Goal: Task Accomplishment & Management: Use online tool/utility

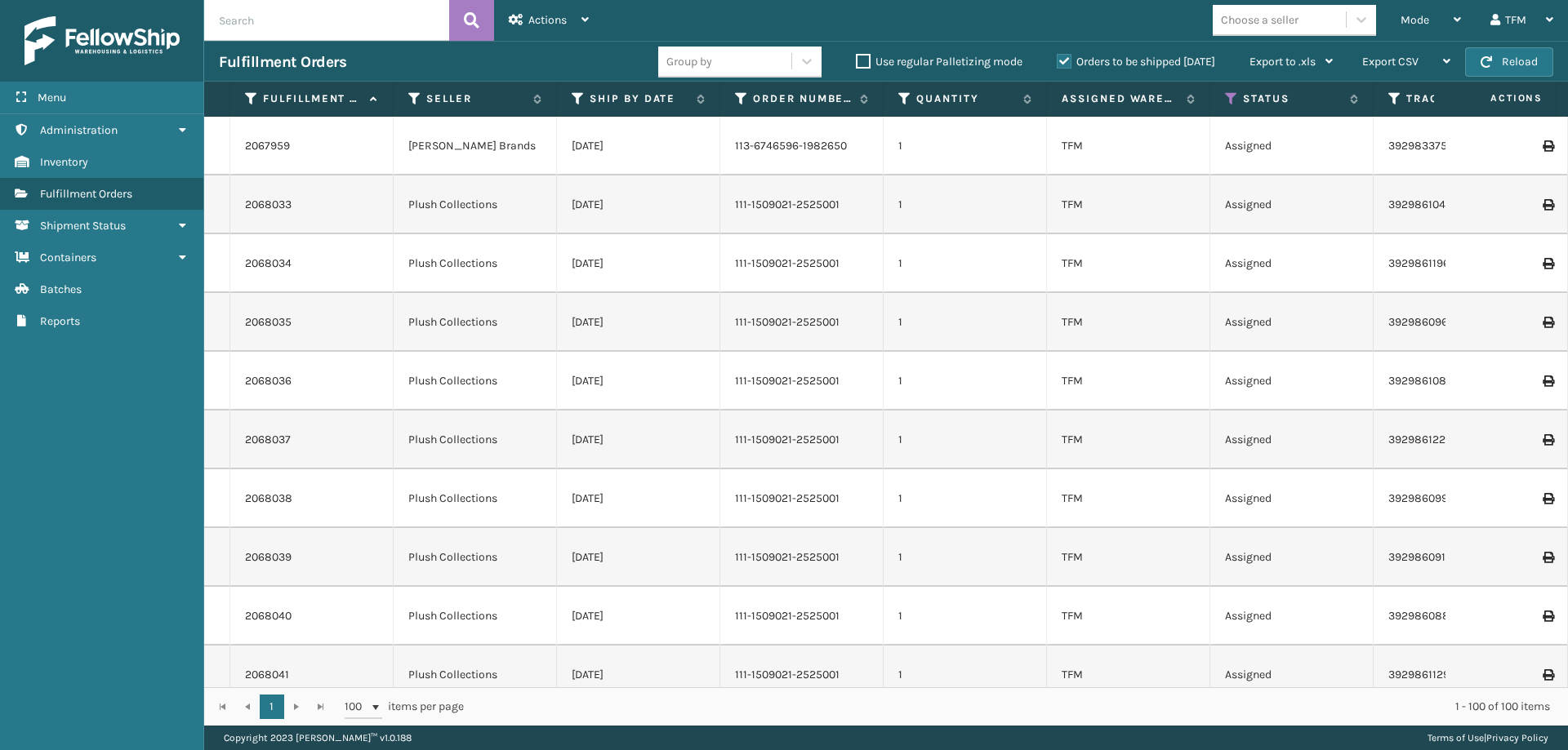
click at [1067, 61] on label "Orders to be shipped [DATE]" at bounding box center [1135, 61] width 158 height 14
click at [1058, 61] on input "Orders to be shipped [DATE]" at bounding box center [1057, 56] width 1 height 10
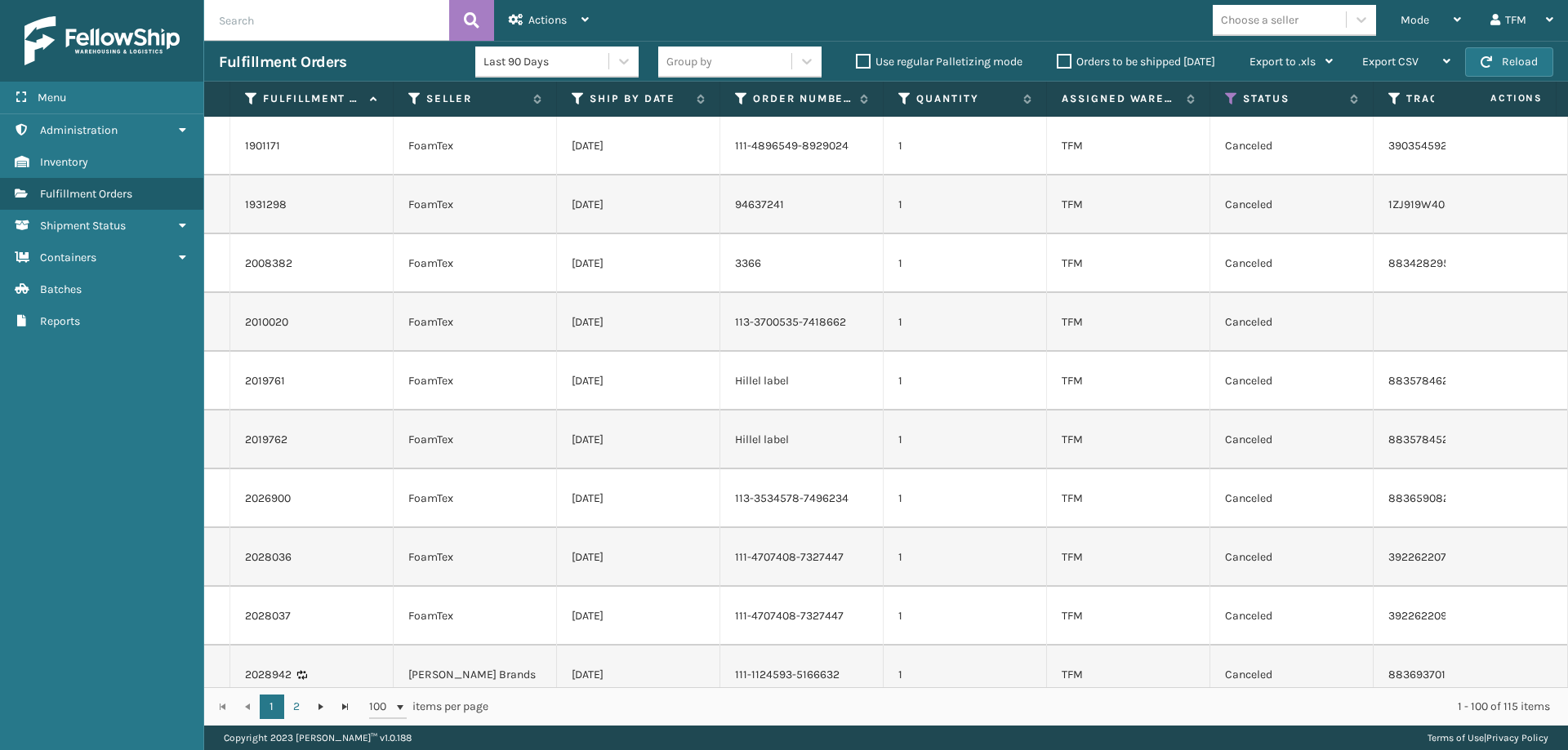
click at [1067, 58] on label "Orders to be shipped [DATE]" at bounding box center [1135, 61] width 158 height 14
click at [1058, 58] on input "Orders to be shipped [DATE]" at bounding box center [1057, 56] width 1 height 10
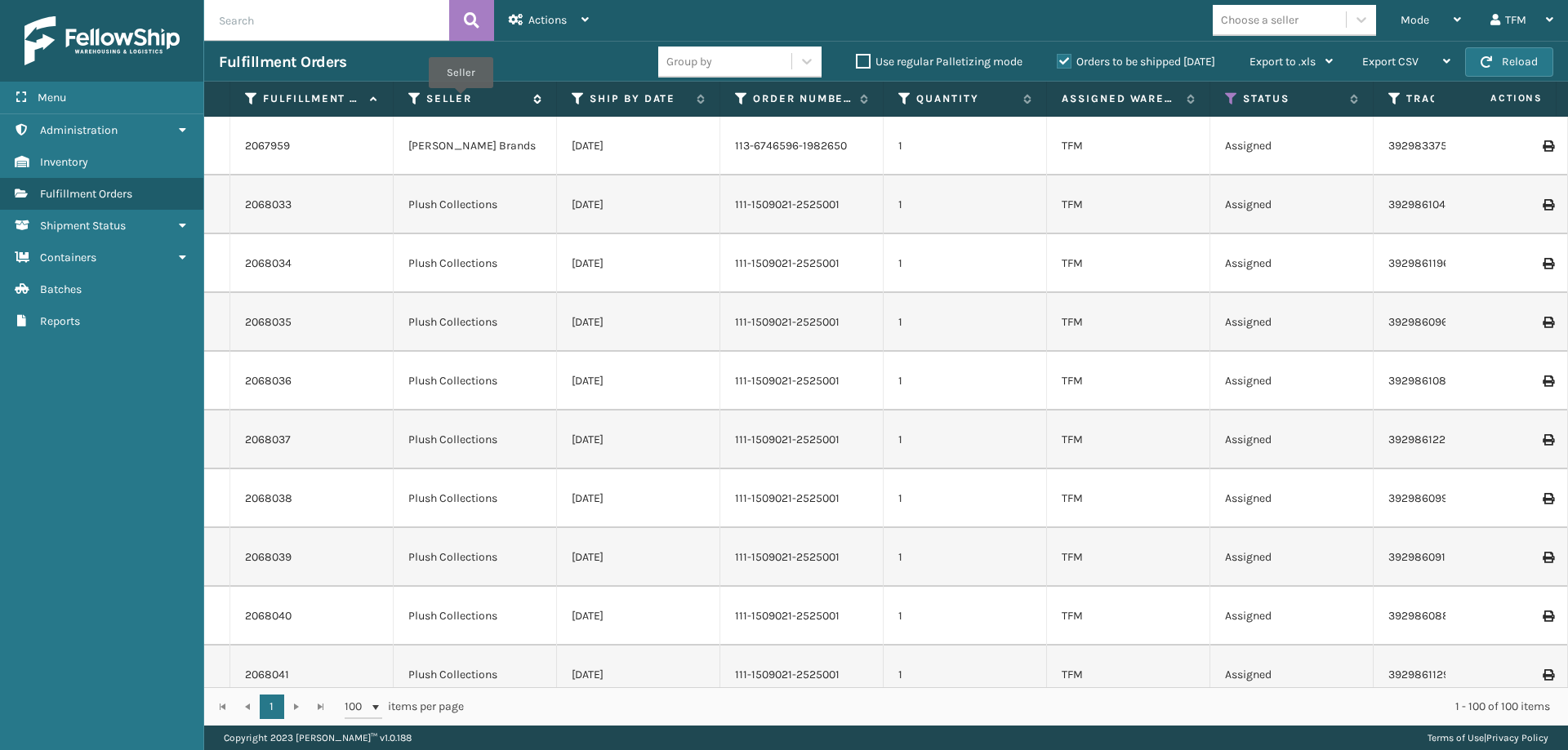
click at [460, 100] on label "Seller" at bounding box center [475, 99] width 99 height 15
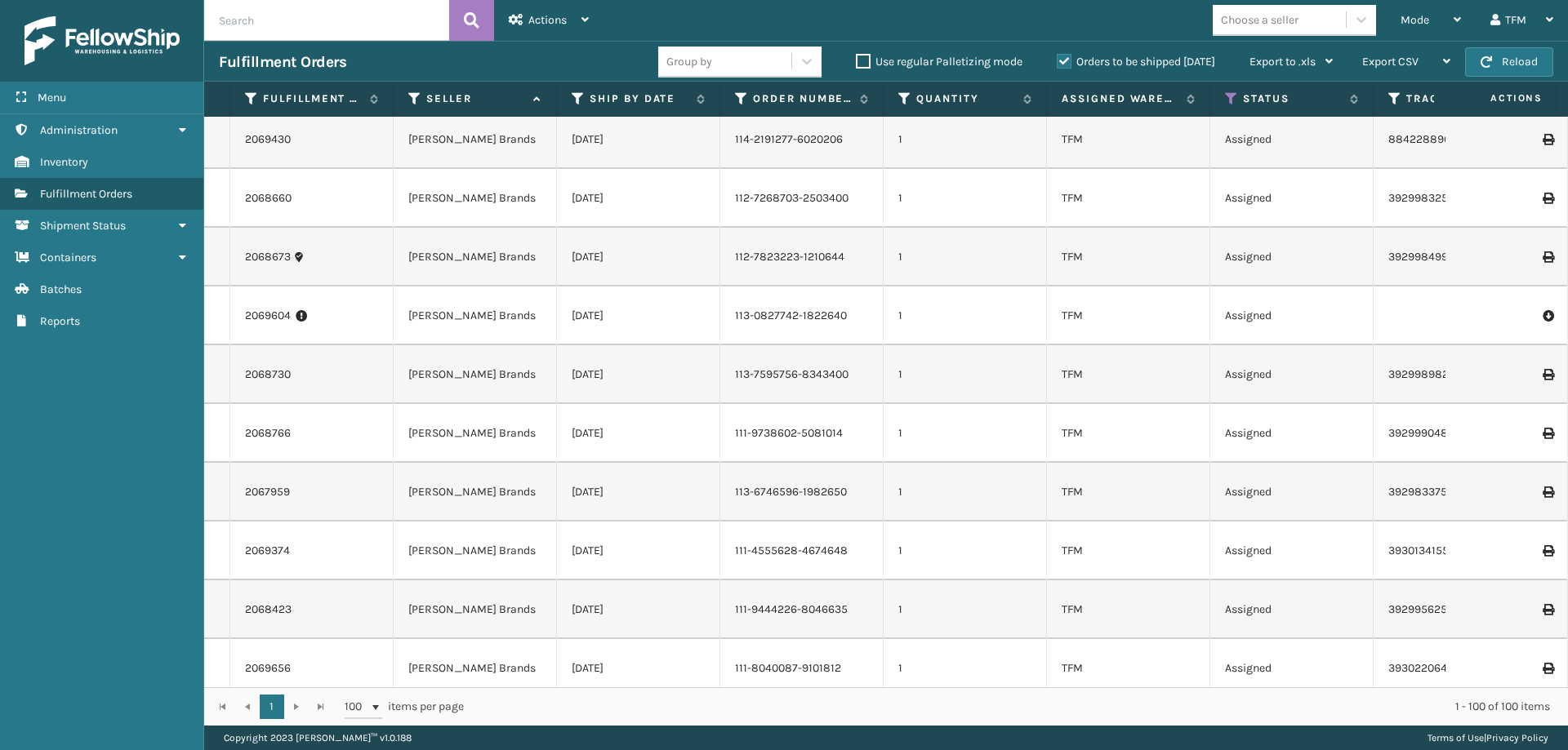
scroll to position [2939, 0]
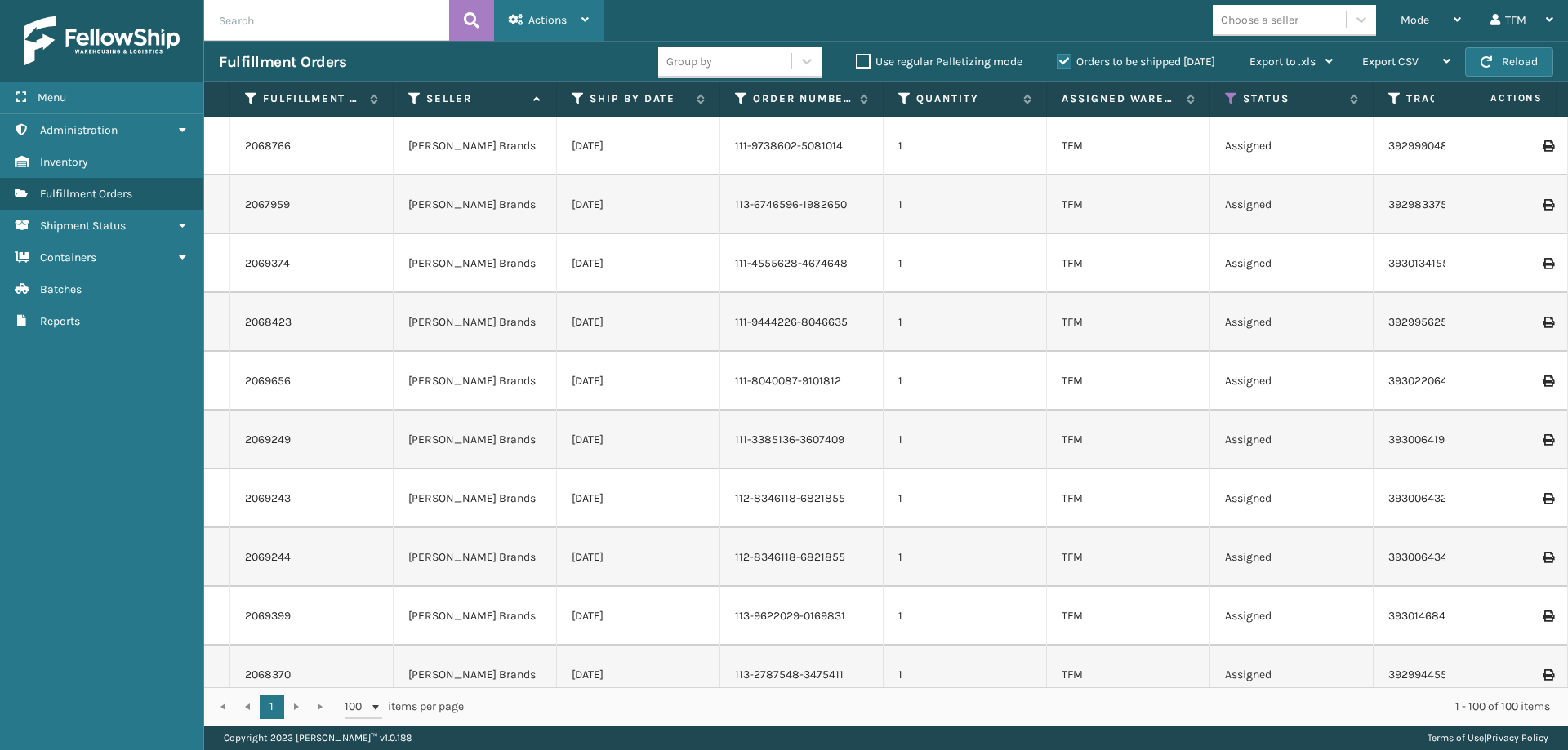
click at [556, 21] on span "Actions" at bounding box center [546, 19] width 38 height 14
click at [845, 419] on td "111-3385136-3607409" at bounding box center [802, 439] width 163 height 58
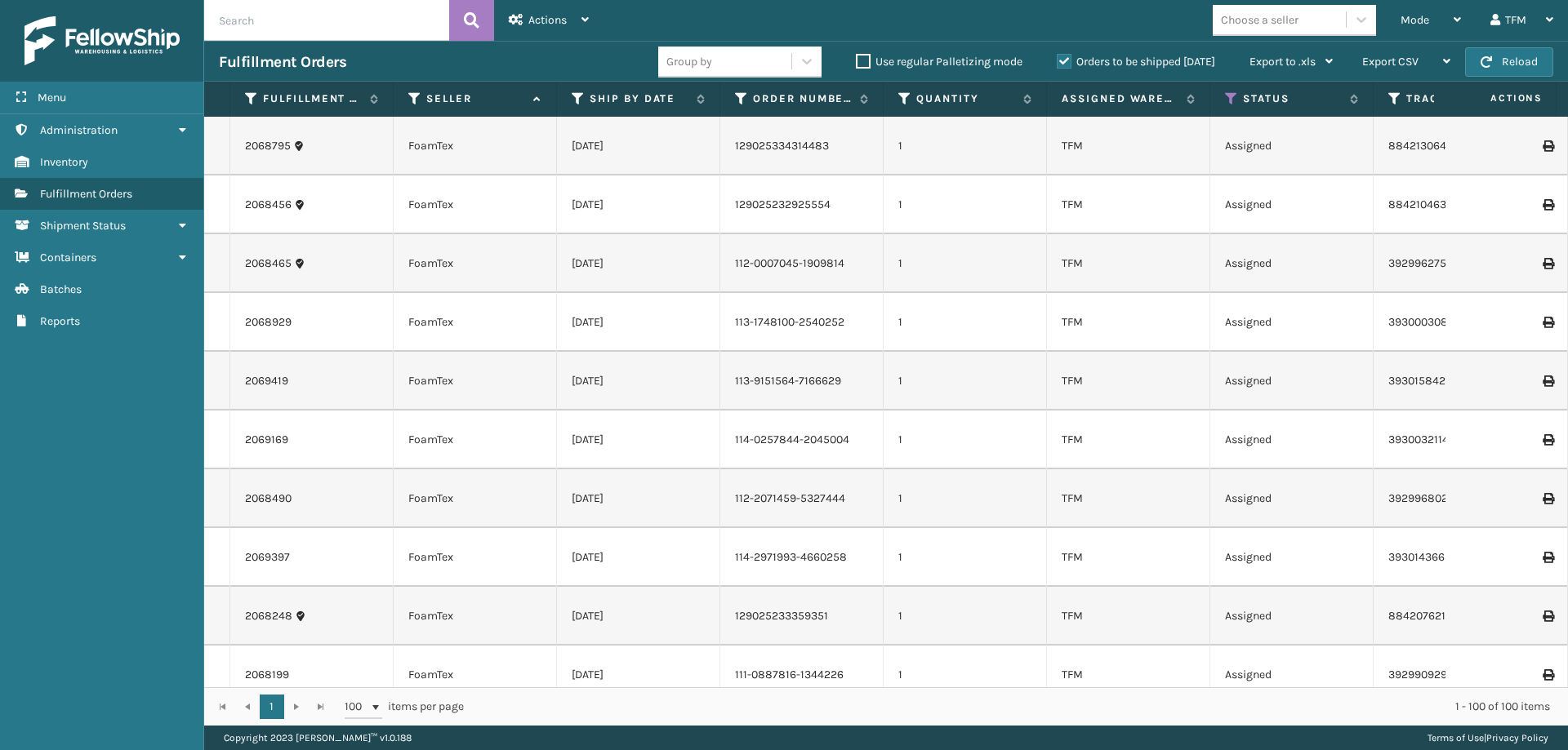
scroll to position [0, 0]
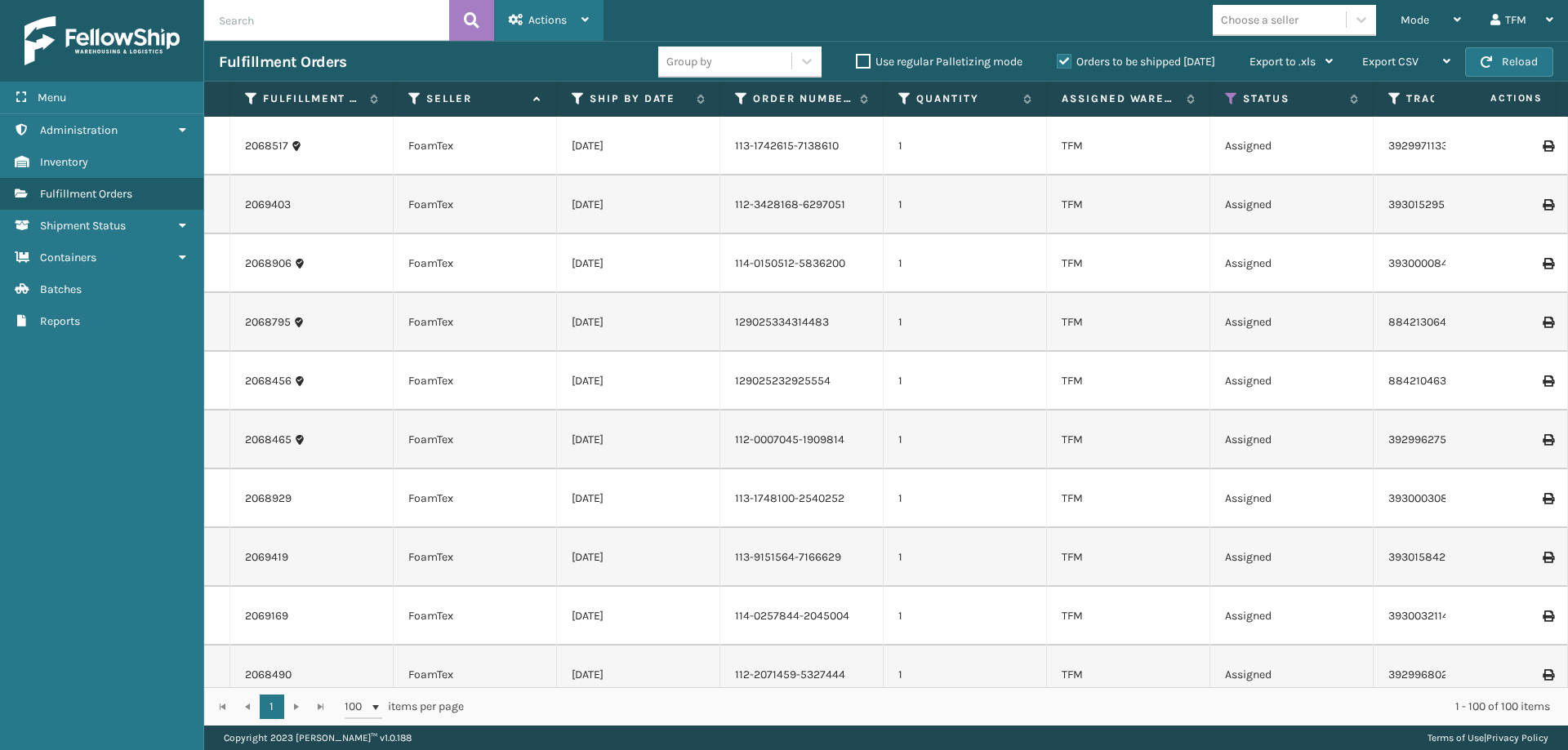
click at [547, 19] on span "Actions" at bounding box center [546, 19] width 38 height 14
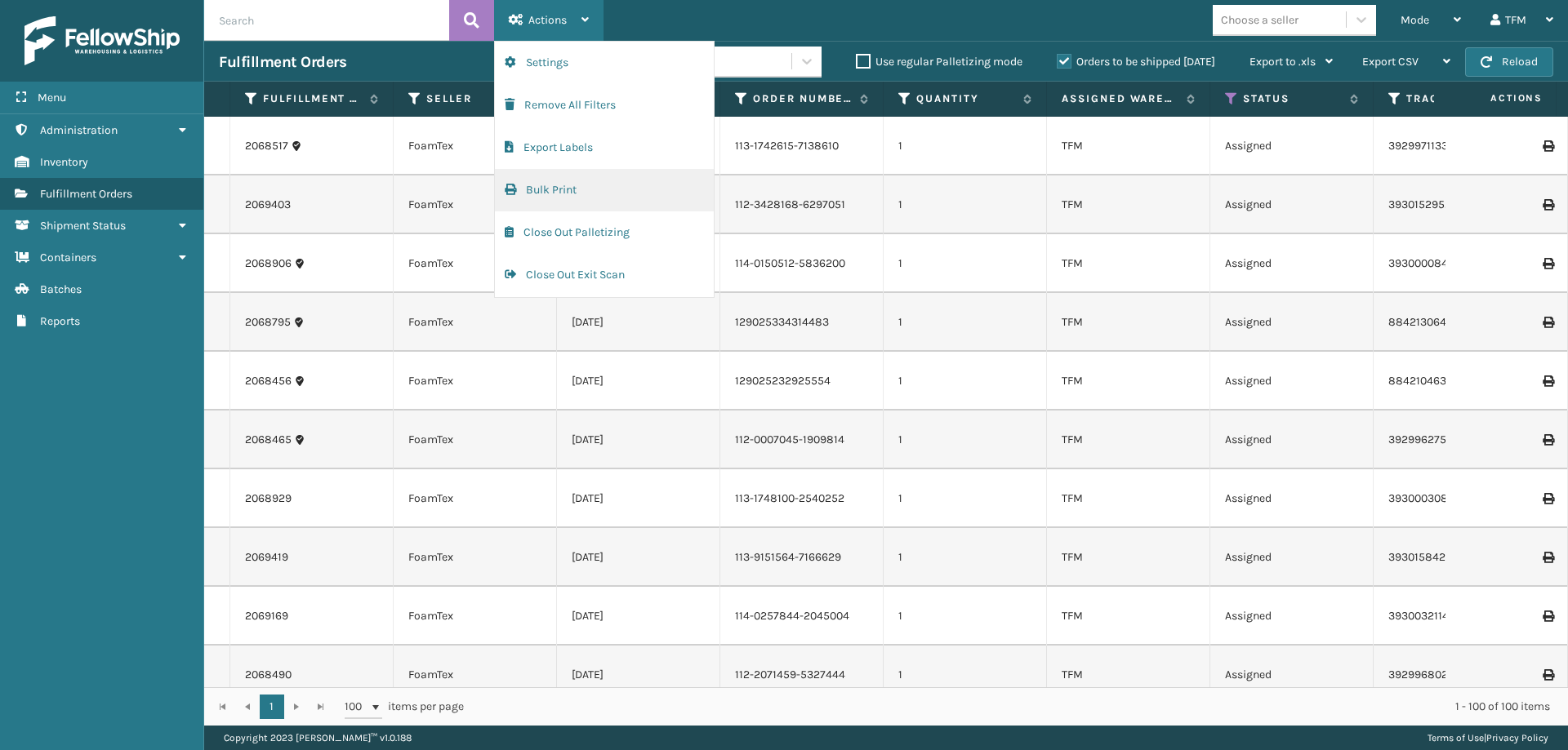
click at [572, 182] on button "Bulk Print" at bounding box center [604, 190] width 219 height 43
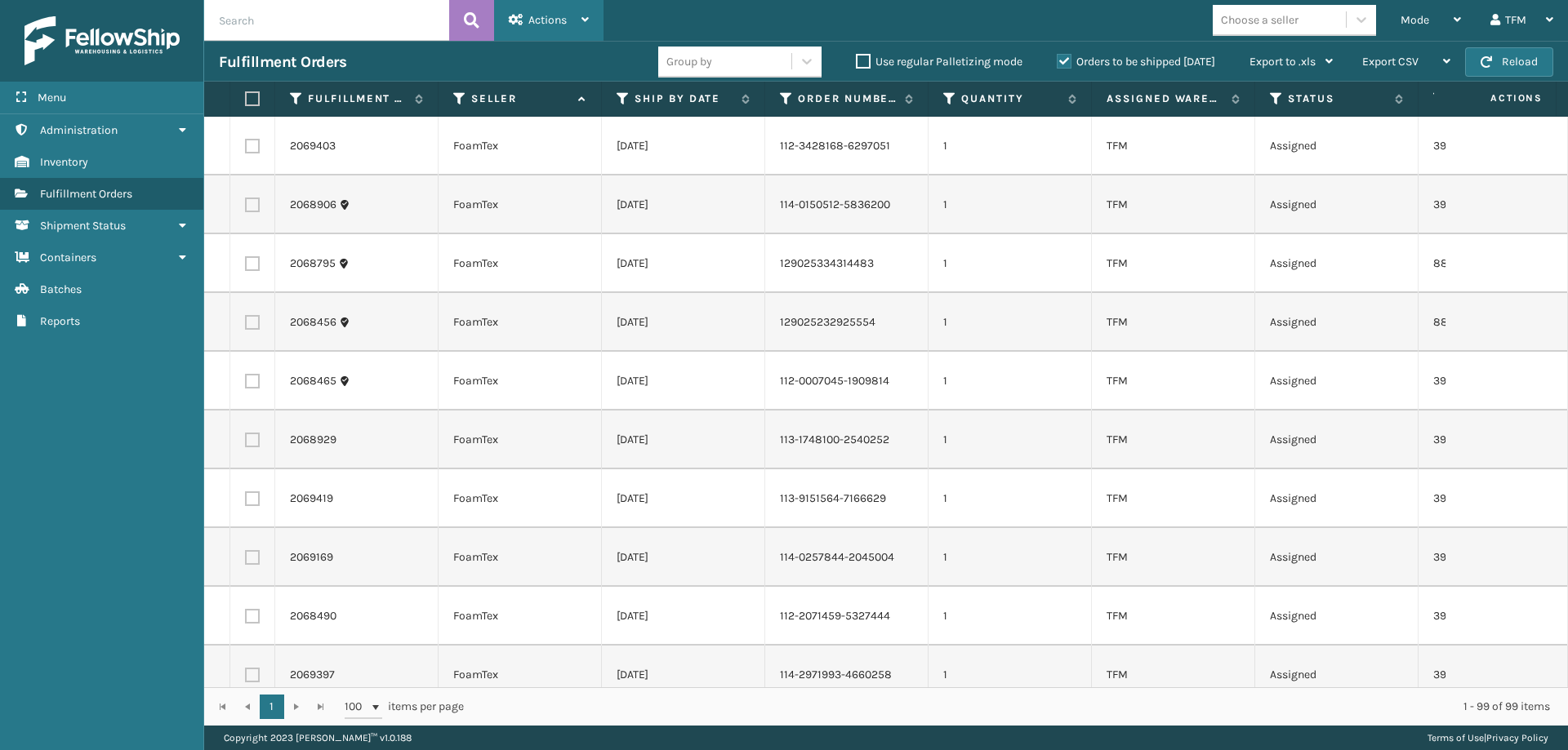
click at [560, 19] on span "Actions" at bounding box center [546, 19] width 38 height 14
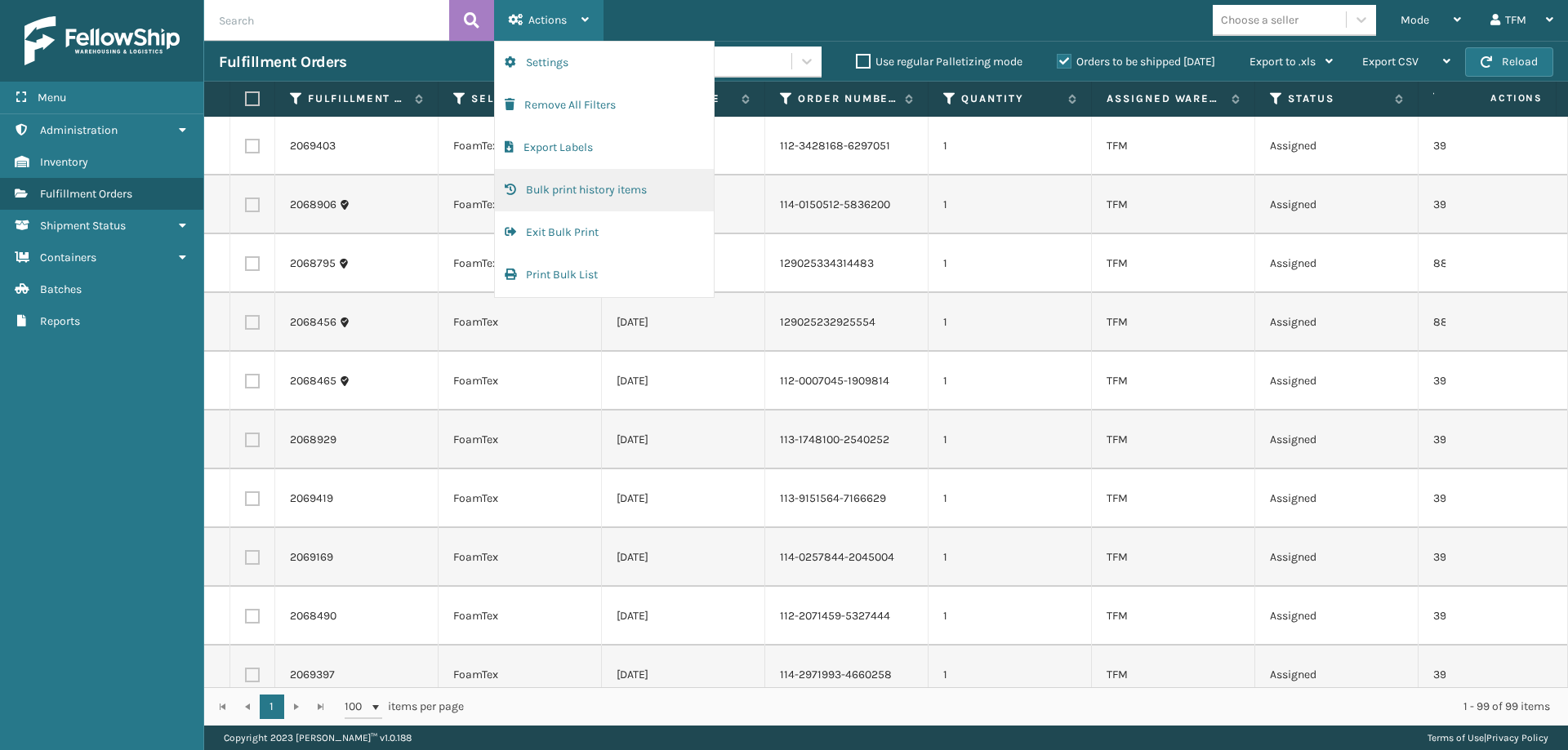
click at [604, 190] on button "Bulk print history items" at bounding box center [604, 190] width 219 height 43
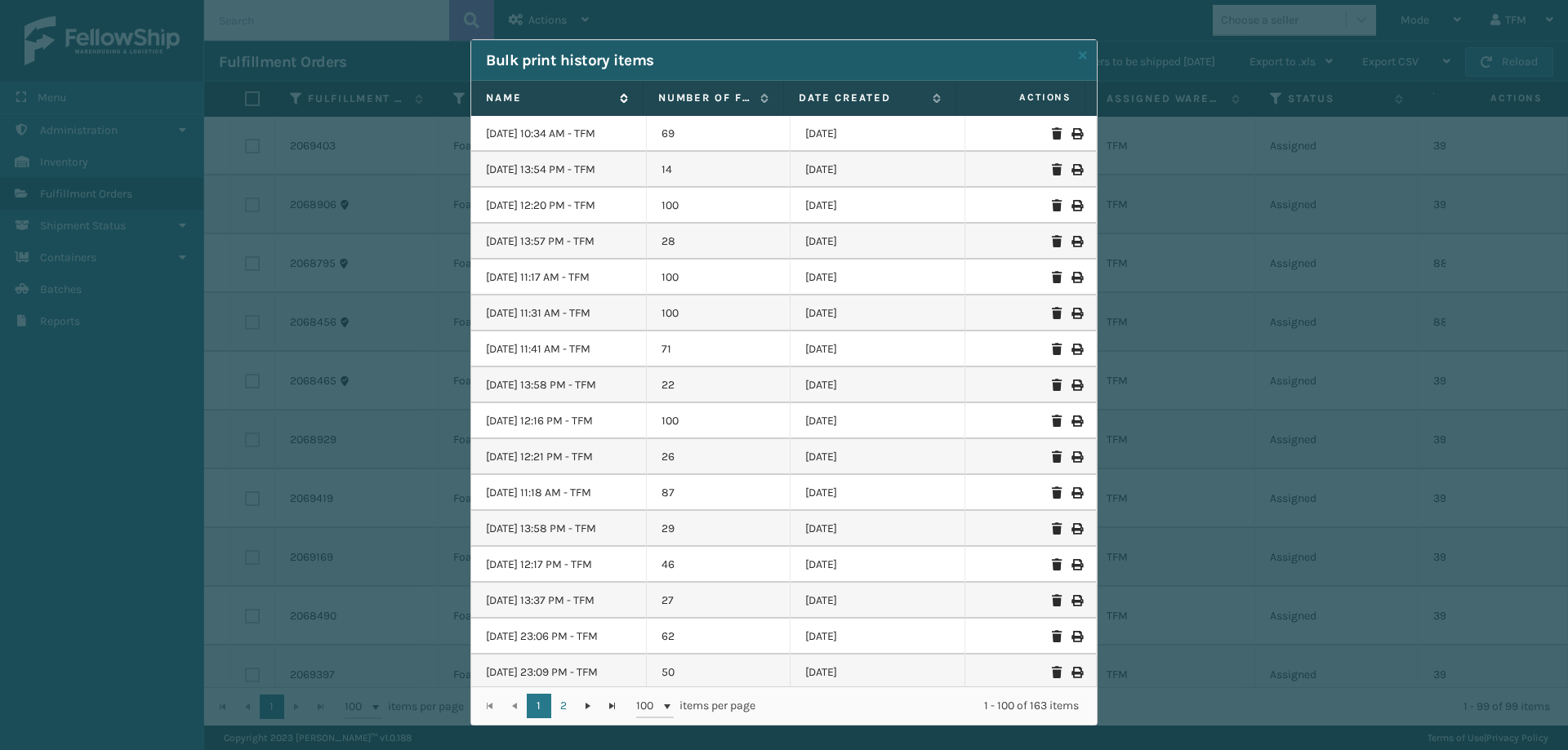
click at [514, 100] on label "Name" at bounding box center [549, 98] width 126 height 15
click at [561, 700] on link "2" at bounding box center [563, 706] width 24 height 24
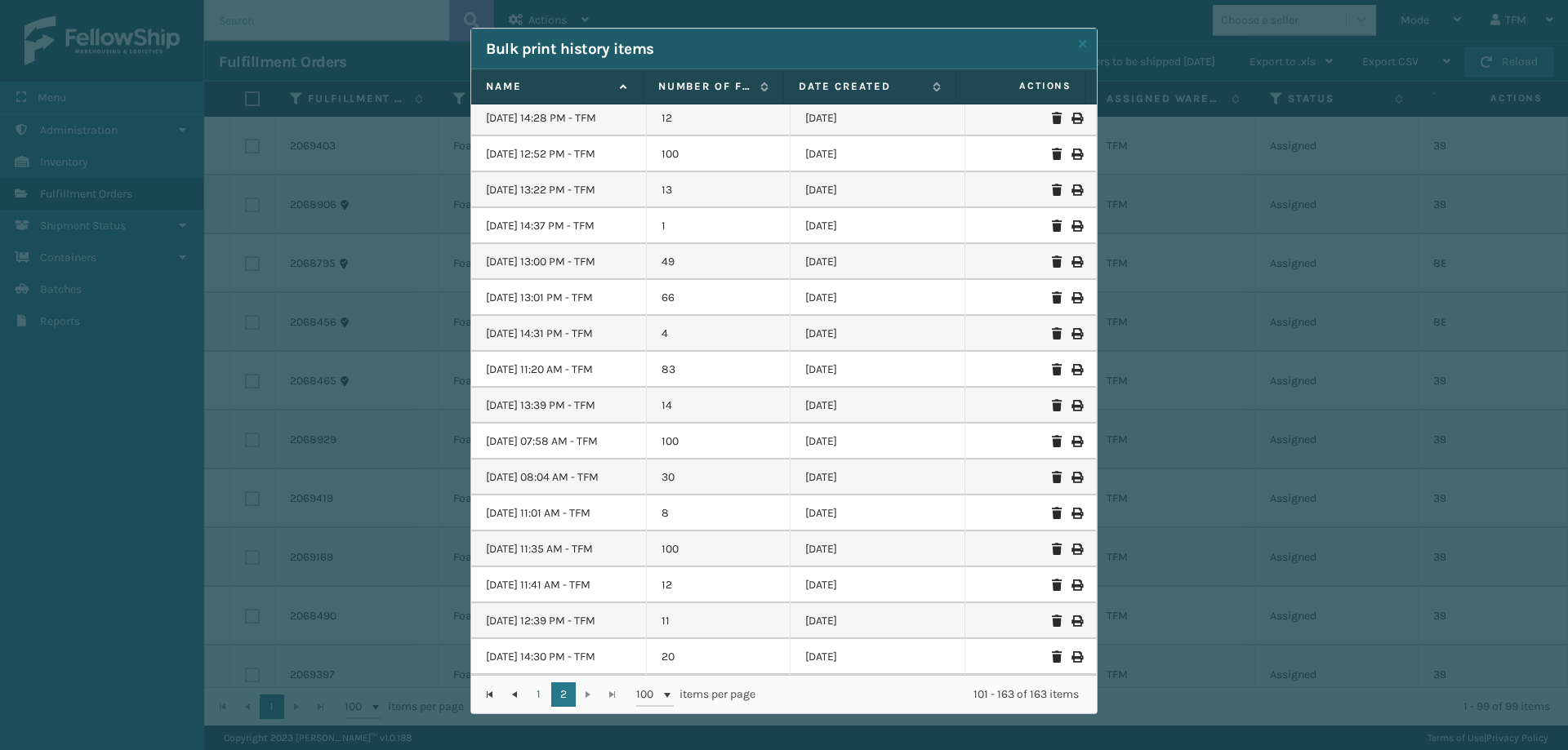
scroll to position [15, 0]
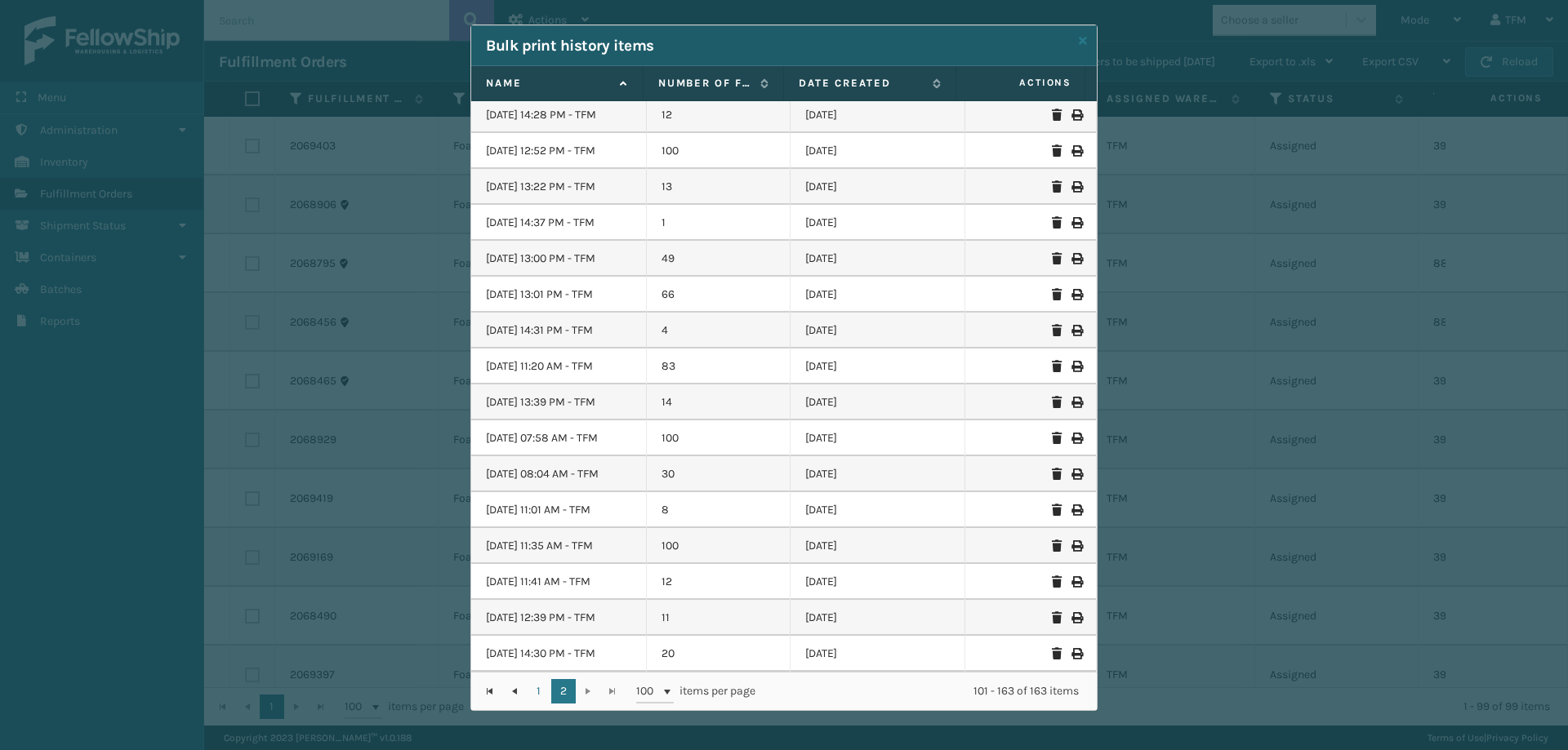
click at [414, 479] on div "Bulk print history items Name Number of Fulfillment Orders. Date created Action…" at bounding box center [784, 375] width 1568 height 750
drag, startPoint x: 1074, startPoint y: 36, endPoint x: 691, endPoint y: 84, distance: 386.0
click at [1079, 37] on icon at bounding box center [1083, 41] width 8 height 11
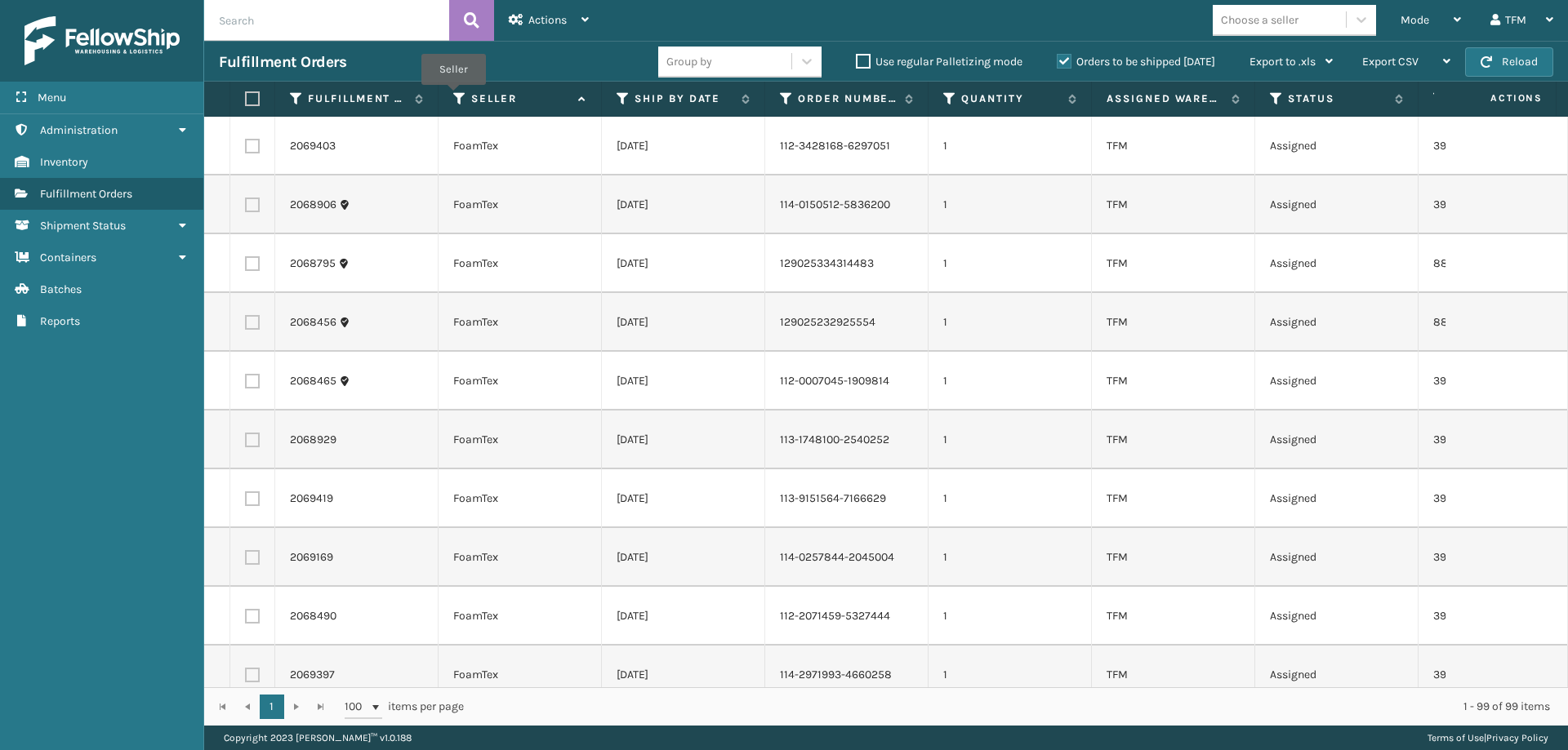
click at [453, 96] on icon at bounding box center [459, 99] width 13 height 15
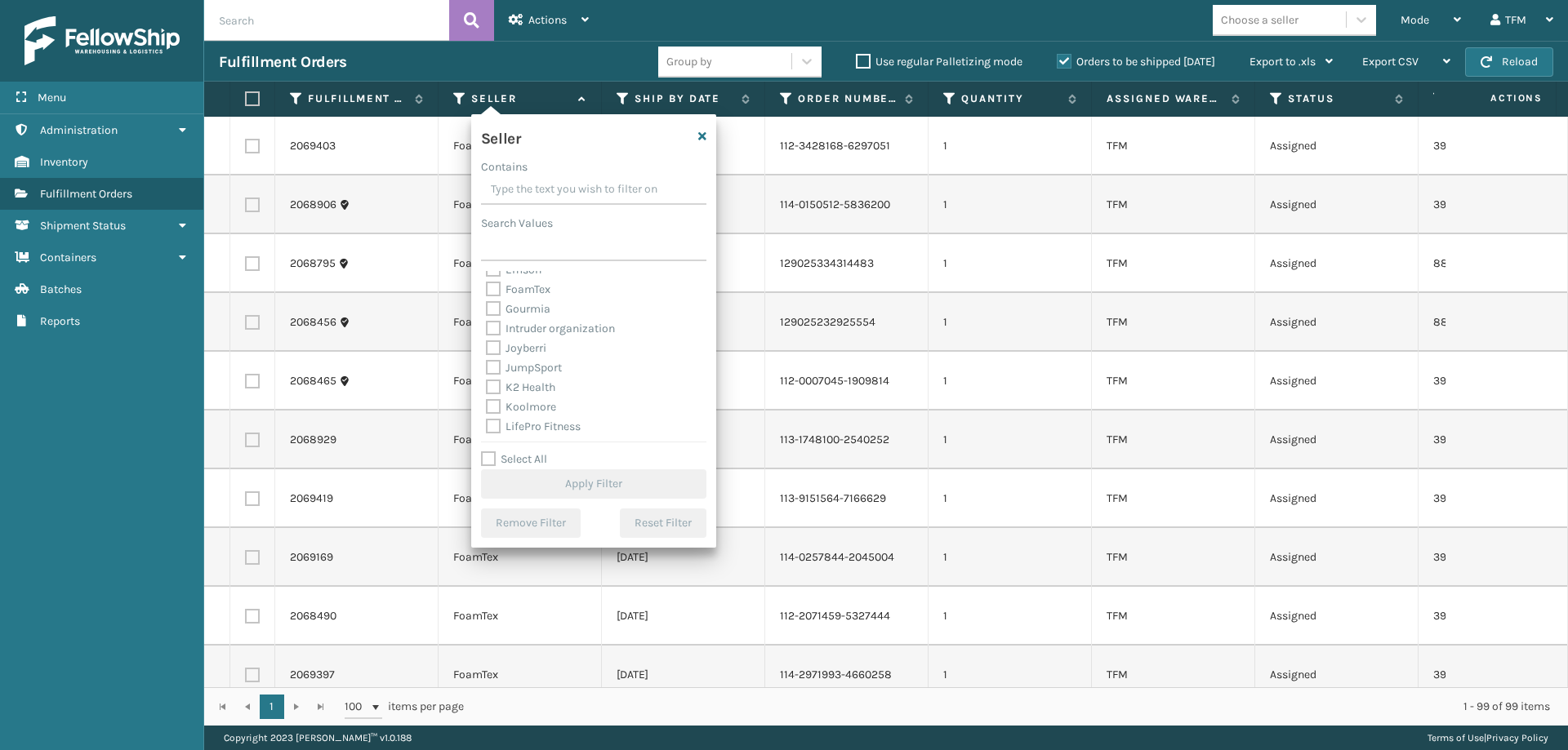
scroll to position [196, 0]
click at [534, 340] on label "FoamTex" at bounding box center [519, 339] width 65 height 14
click at [486, 340] on input "FoamTex" at bounding box center [486, 334] width 1 height 10
checkbox input "true"
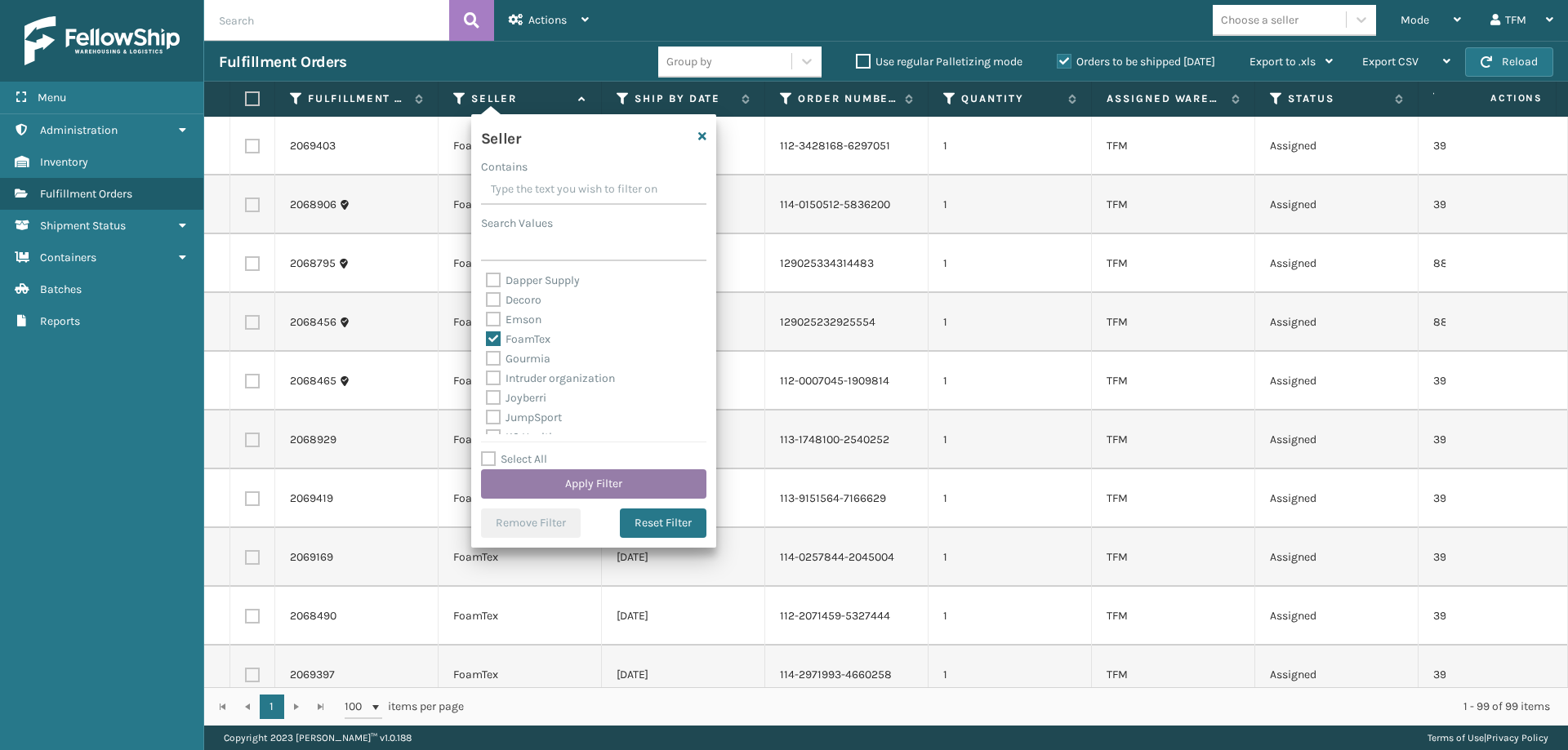
click at [605, 481] on button "Apply Filter" at bounding box center [593, 484] width 225 height 30
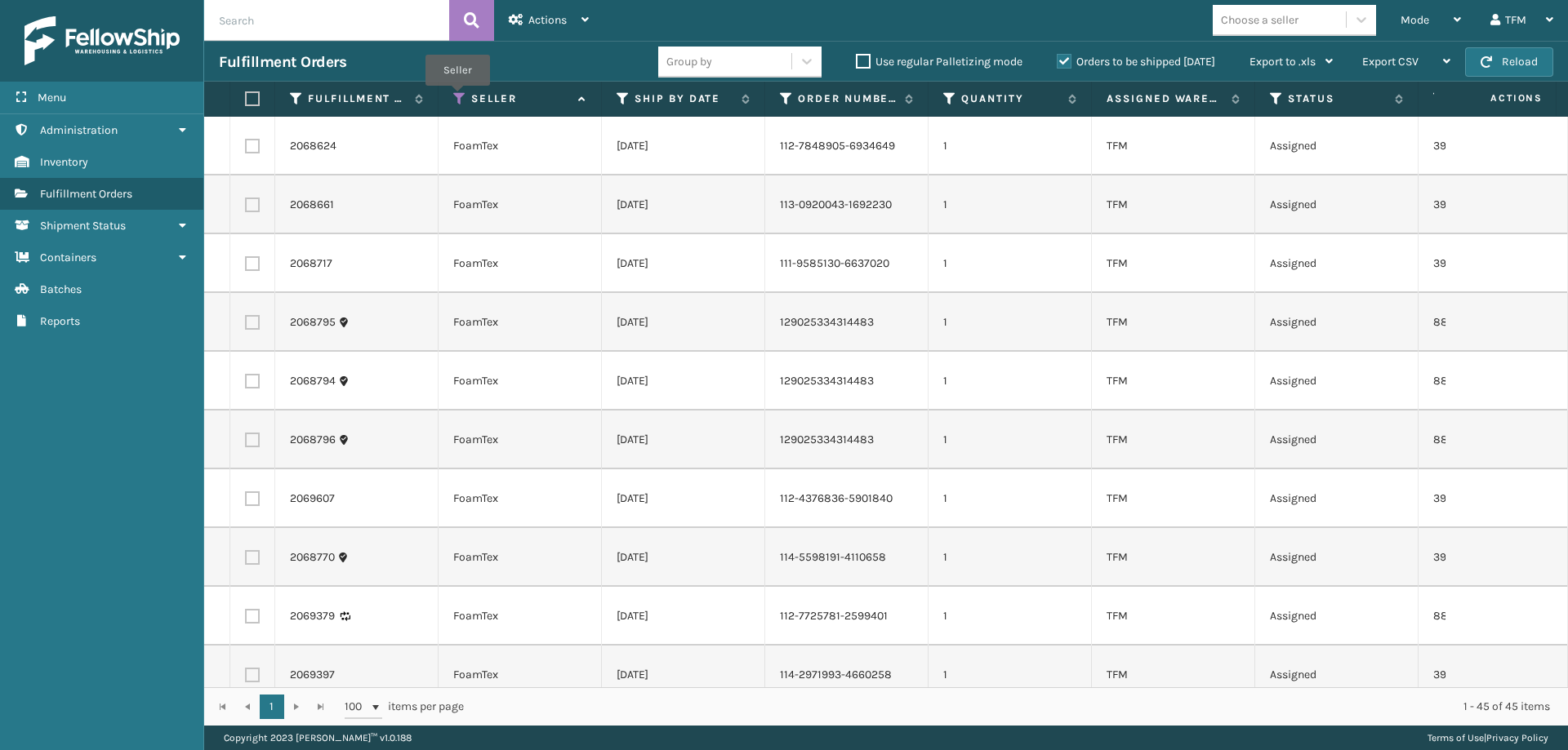
click at [458, 96] on icon at bounding box center [459, 99] width 13 height 15
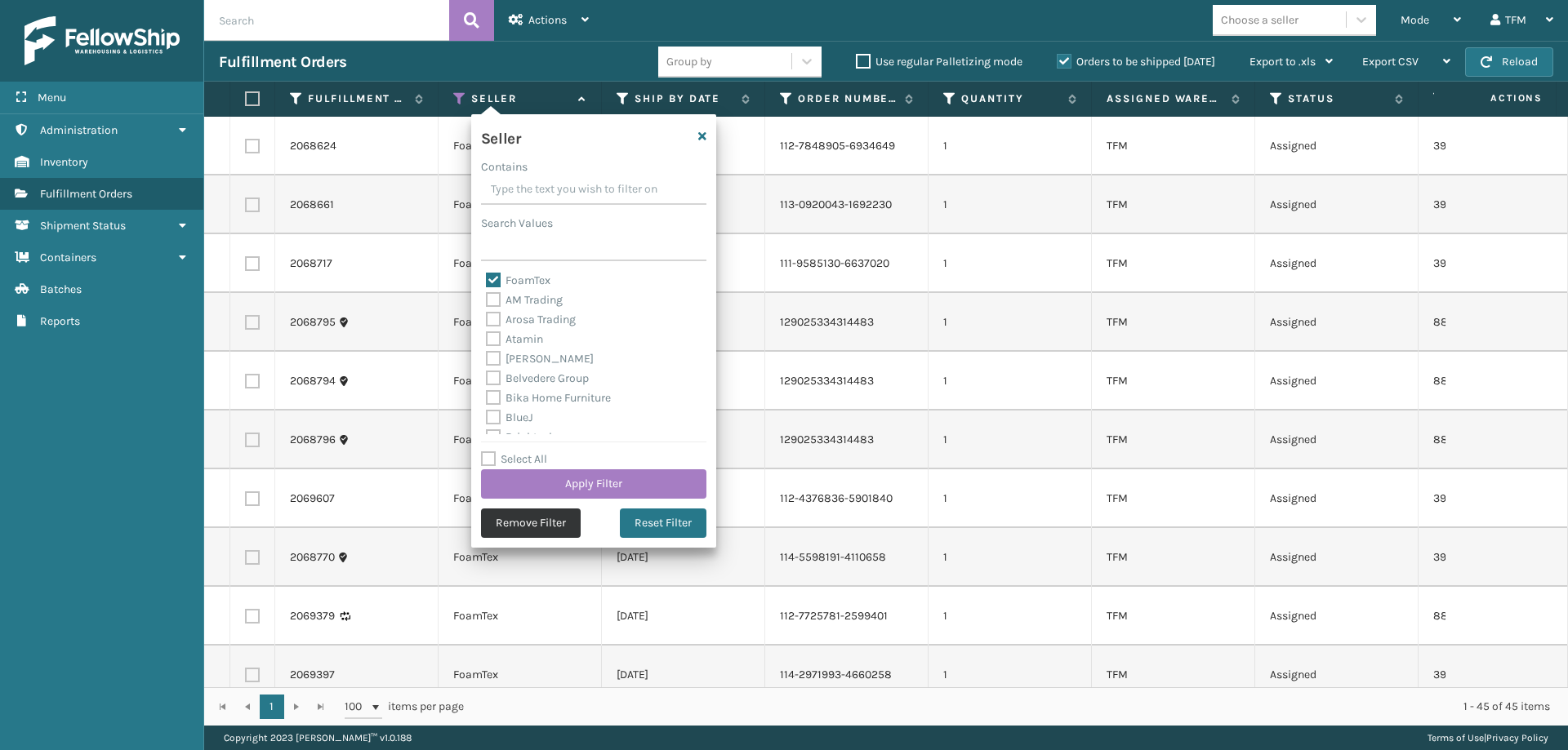
click at [520, 523] on button "Remove Filter" at bounding box center [531, 523] width 100 height 30
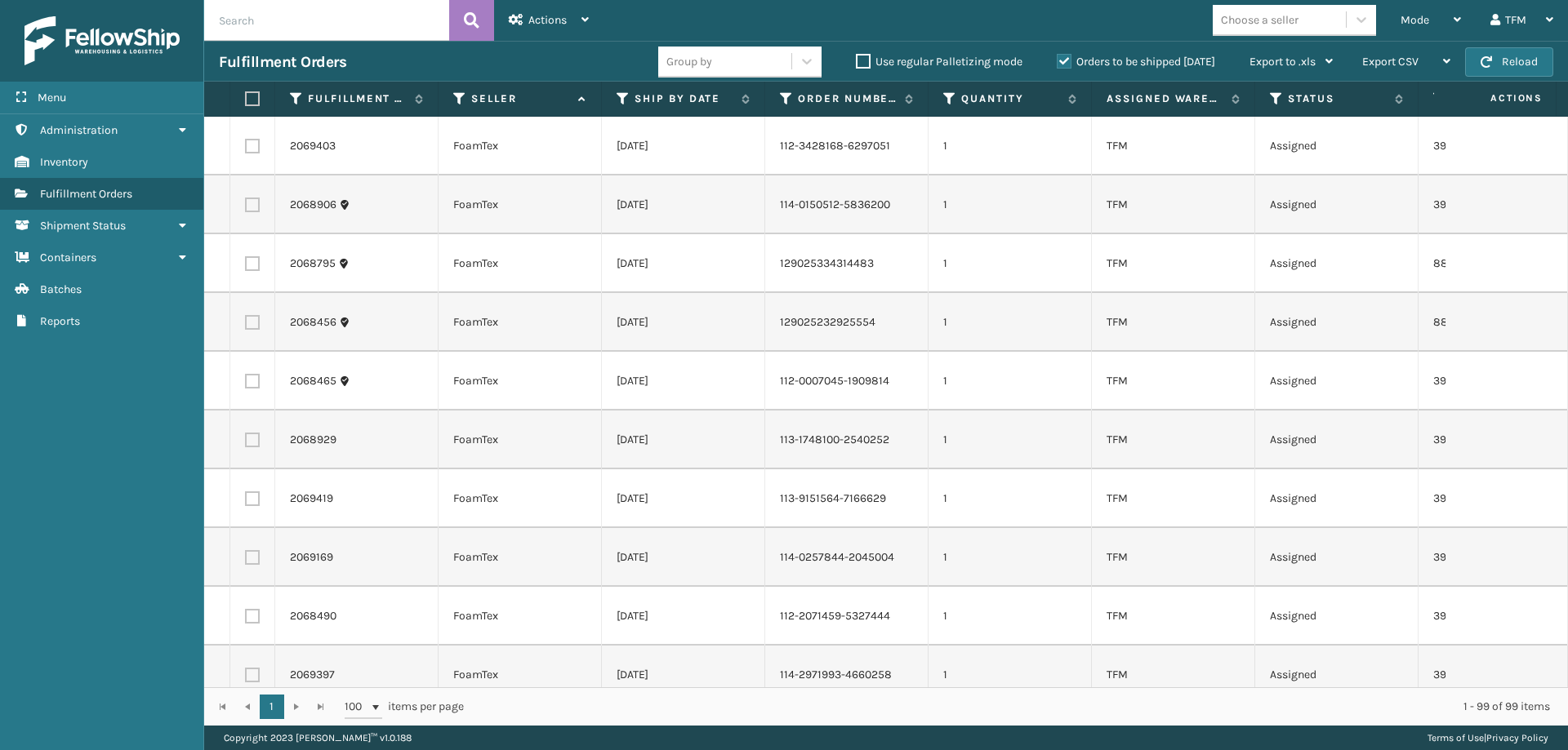
click at [1060, 60] on label "Orders to be shipped [DATE]" at bounding box center [1135, 61] width 158 height 14
click at [1058, 60] on input "Orders to be shipped [DATE]" at bounding box center [1057, 56] width 1 height 10
click at [1060, 60] on label "Orders to be shipped [DATE]" at bounding box center [1135, 61] width 158 height 14
click at [1058, 60] on input "Orders to be shipped [DATE]" at bounding box center [1057, 56] width 1 height 10
click at [555, 19] on span "Actions" at bounding box center [546, 19] width 38 height 14
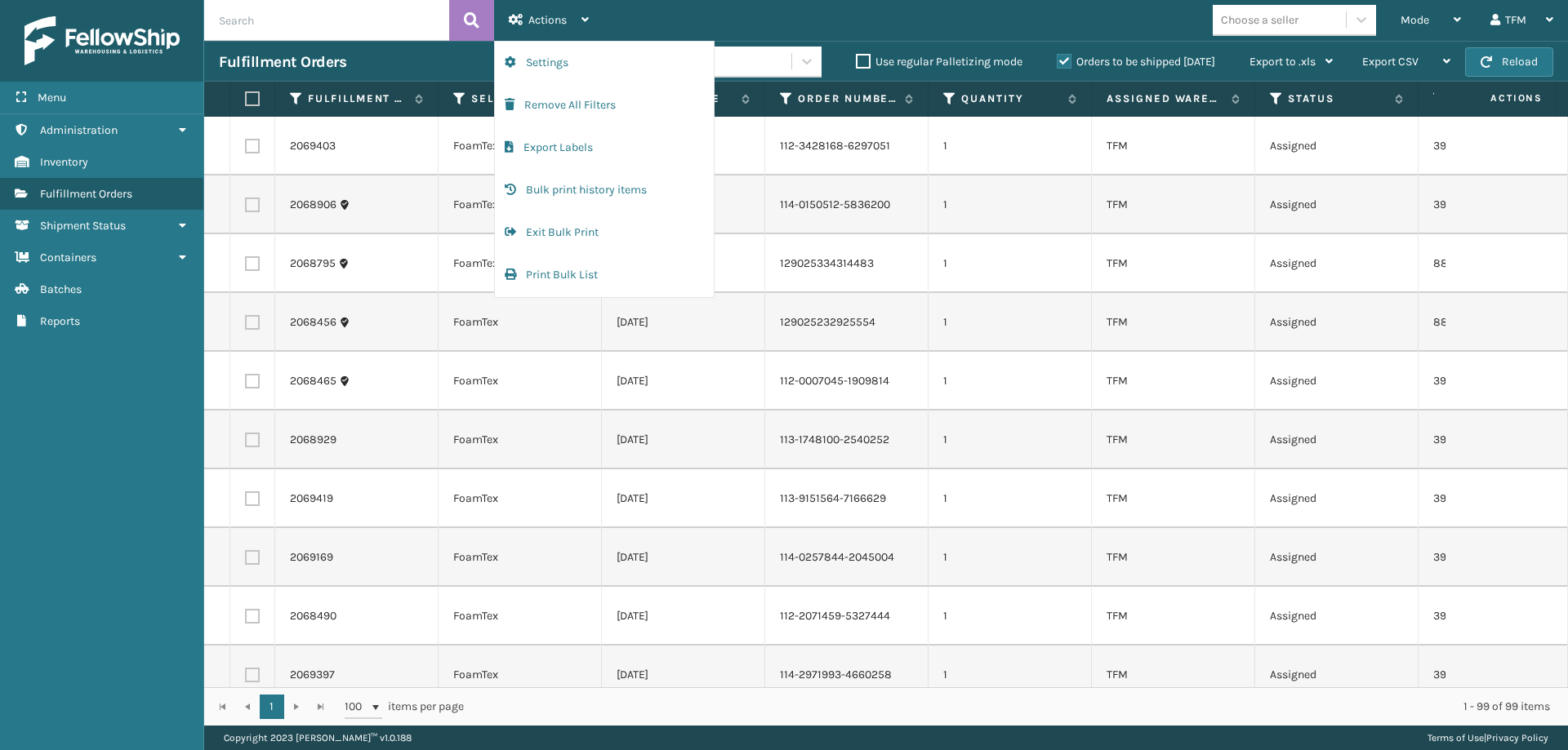
click at [254, 98] on label at bounding box center [249, 99] width 10 height 15
click at [245, 98] on input "checkbox" at bounding box center [245, 98] width 1 height 10
checkbox input "true"
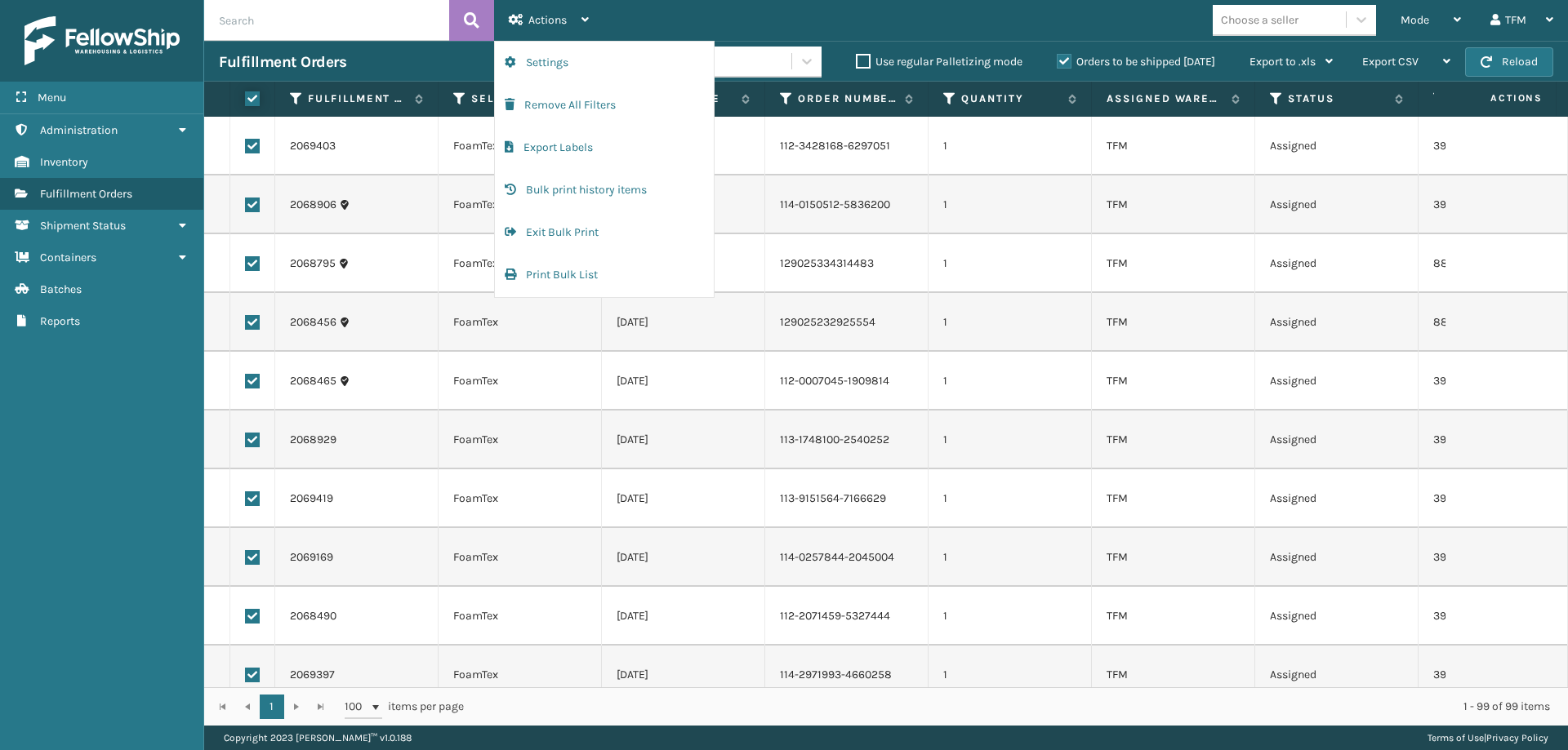
checkbox input "true"
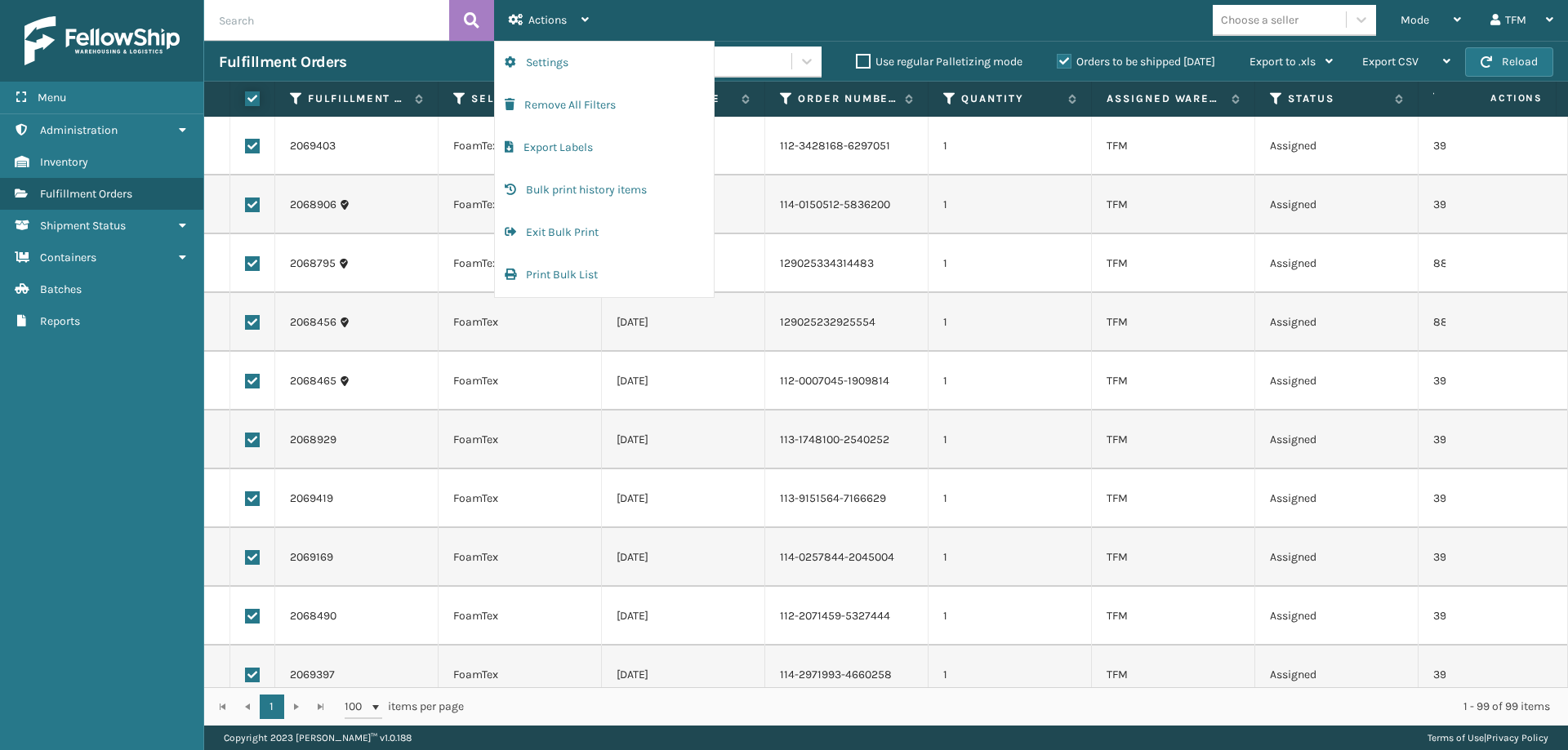
checkbox input "true"
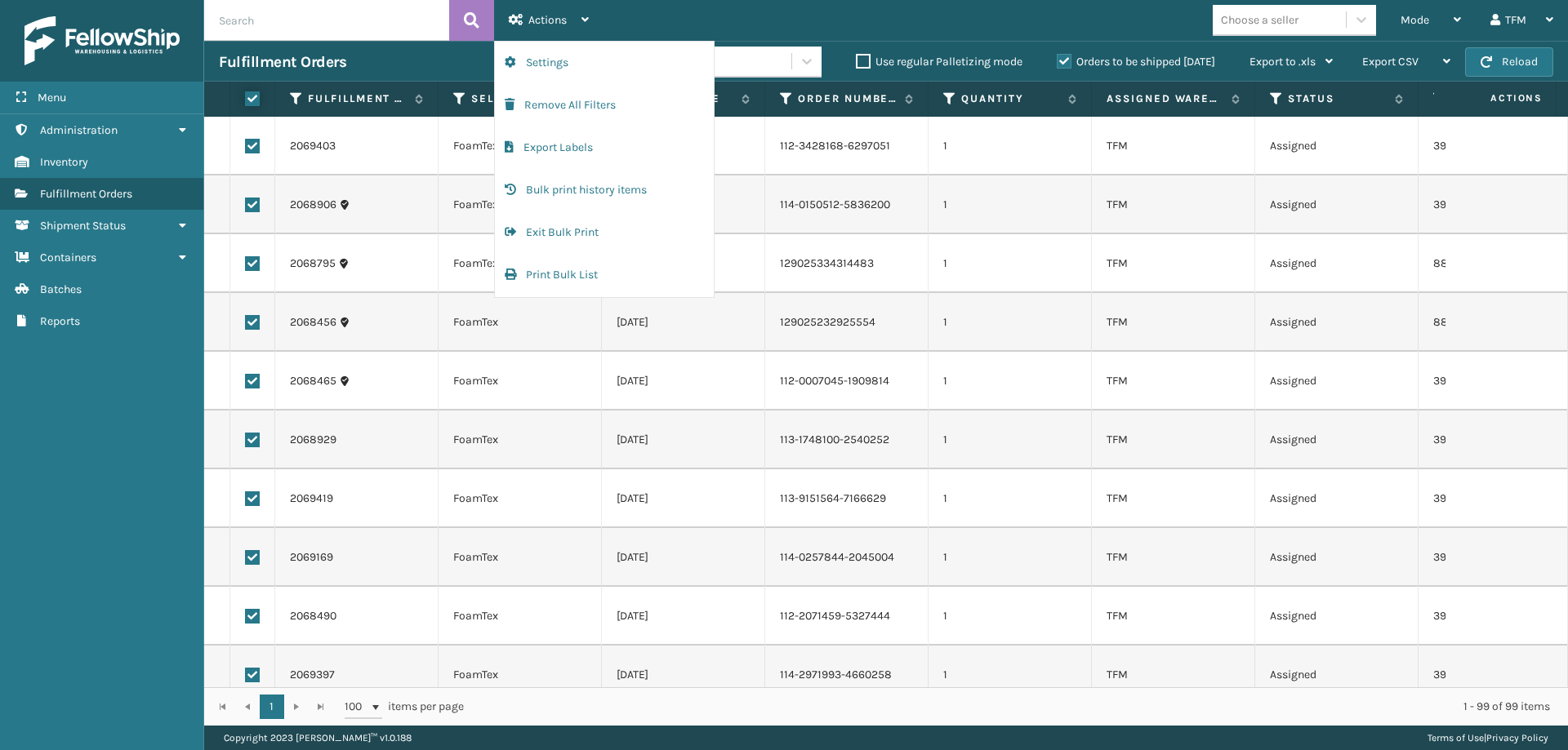
checkbox input "true"
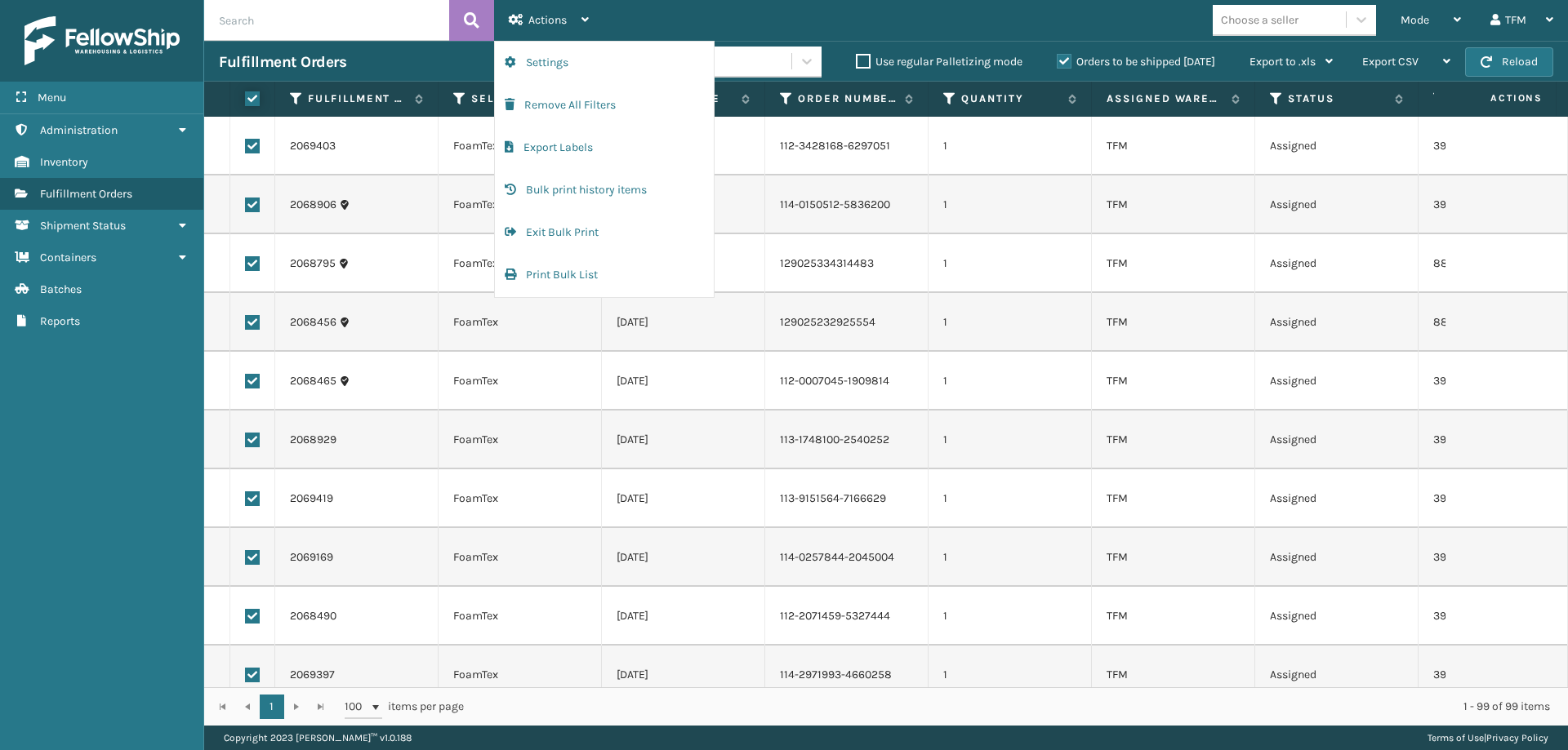
checkbox input "true"
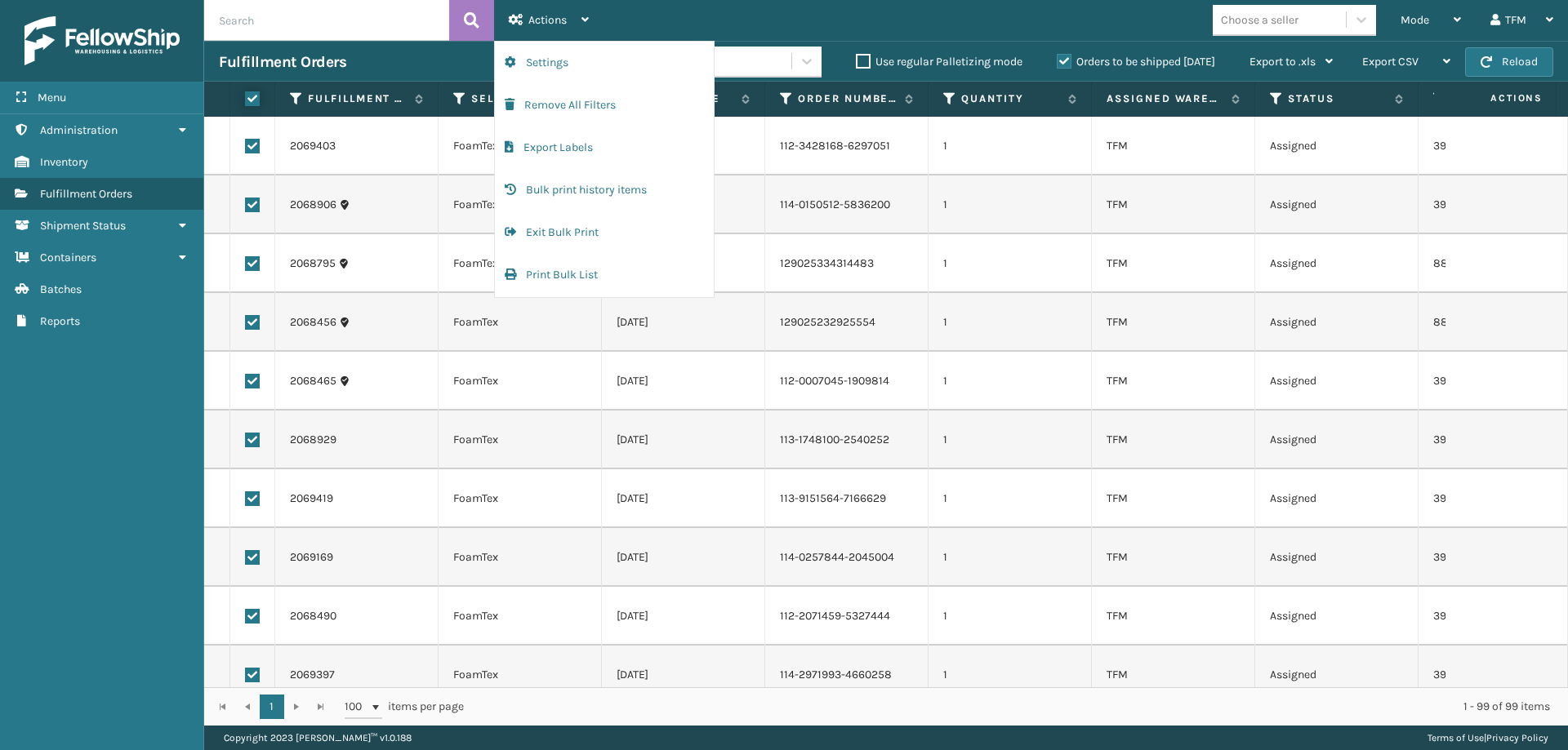
checkbox input "true"
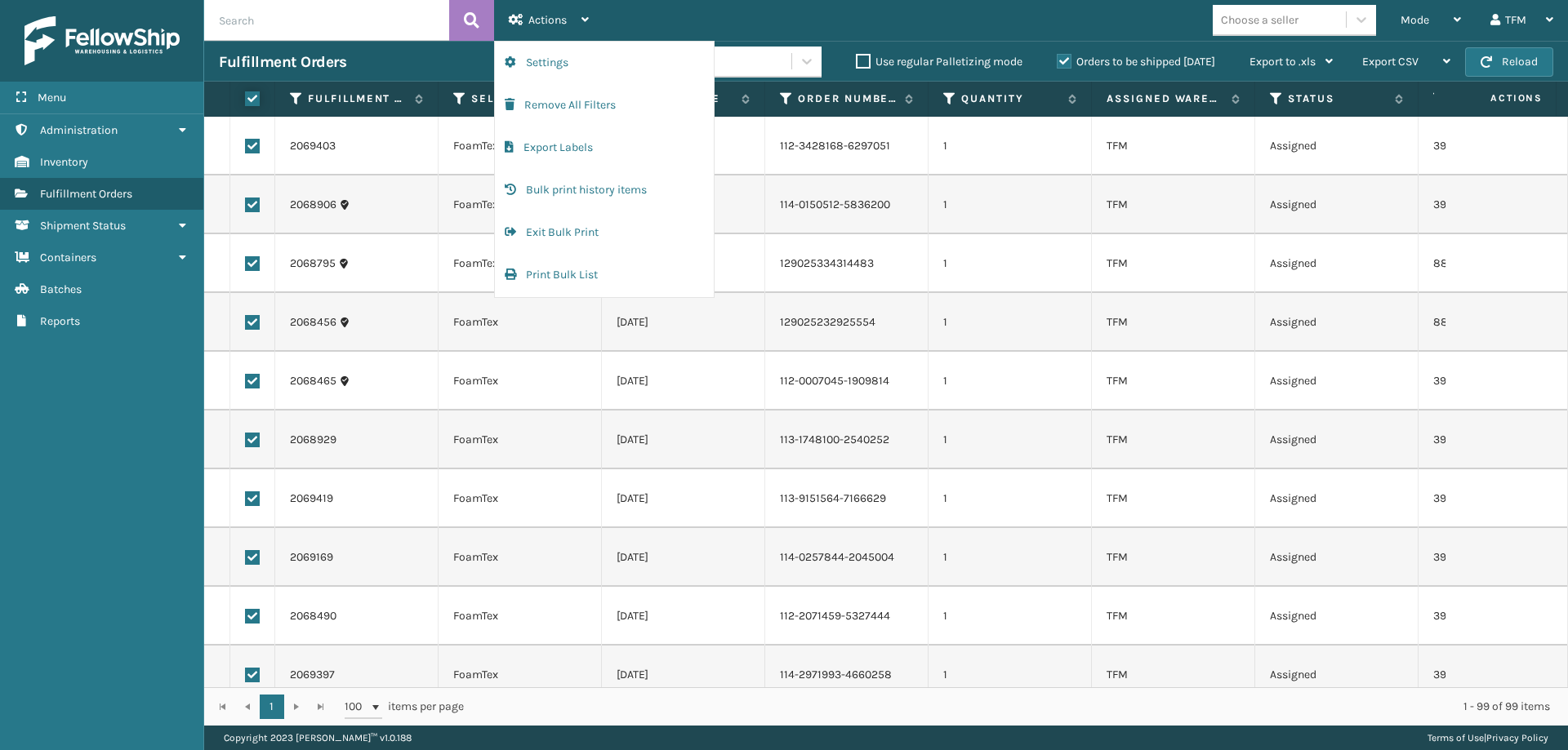
checkbox input "true"
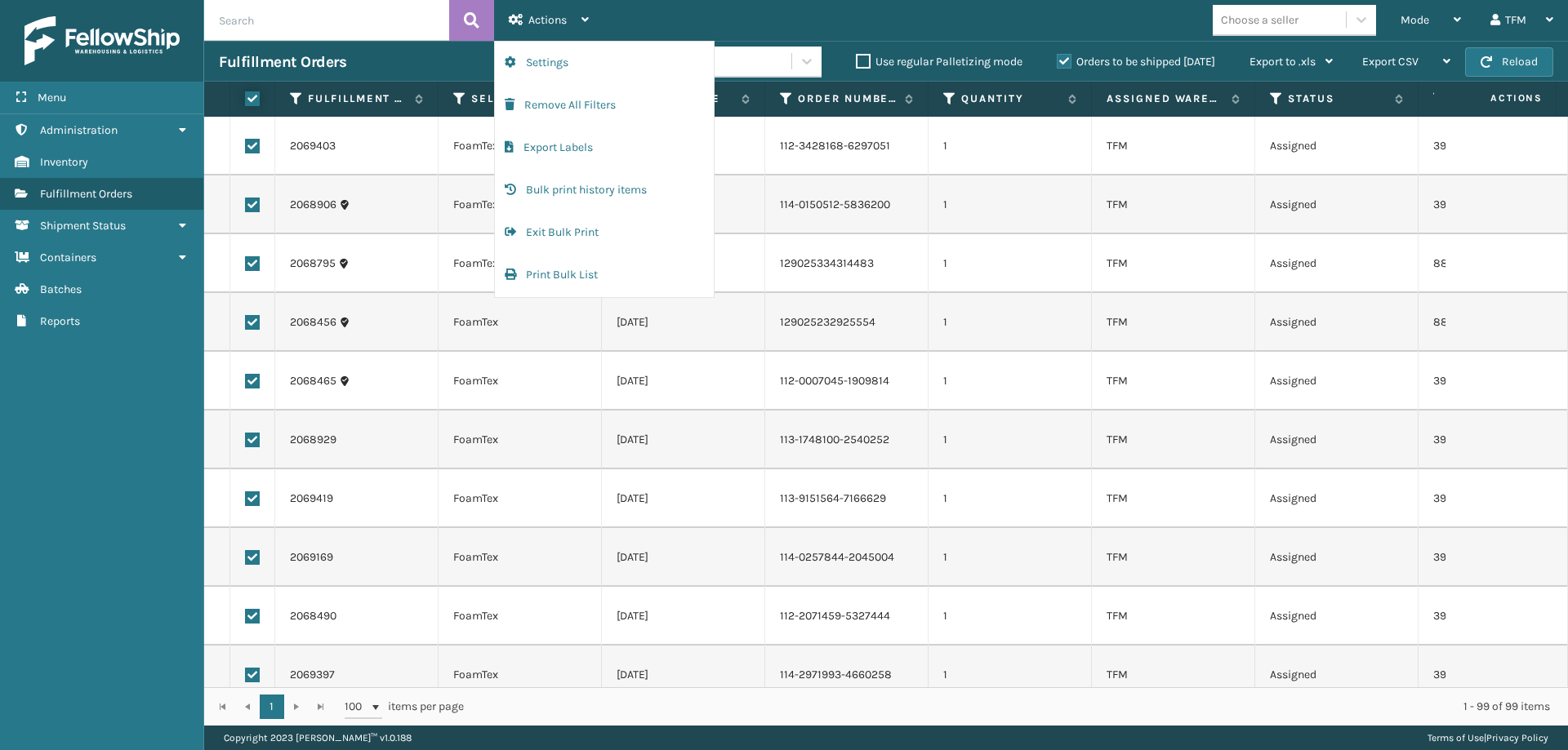
checkbox input "true"
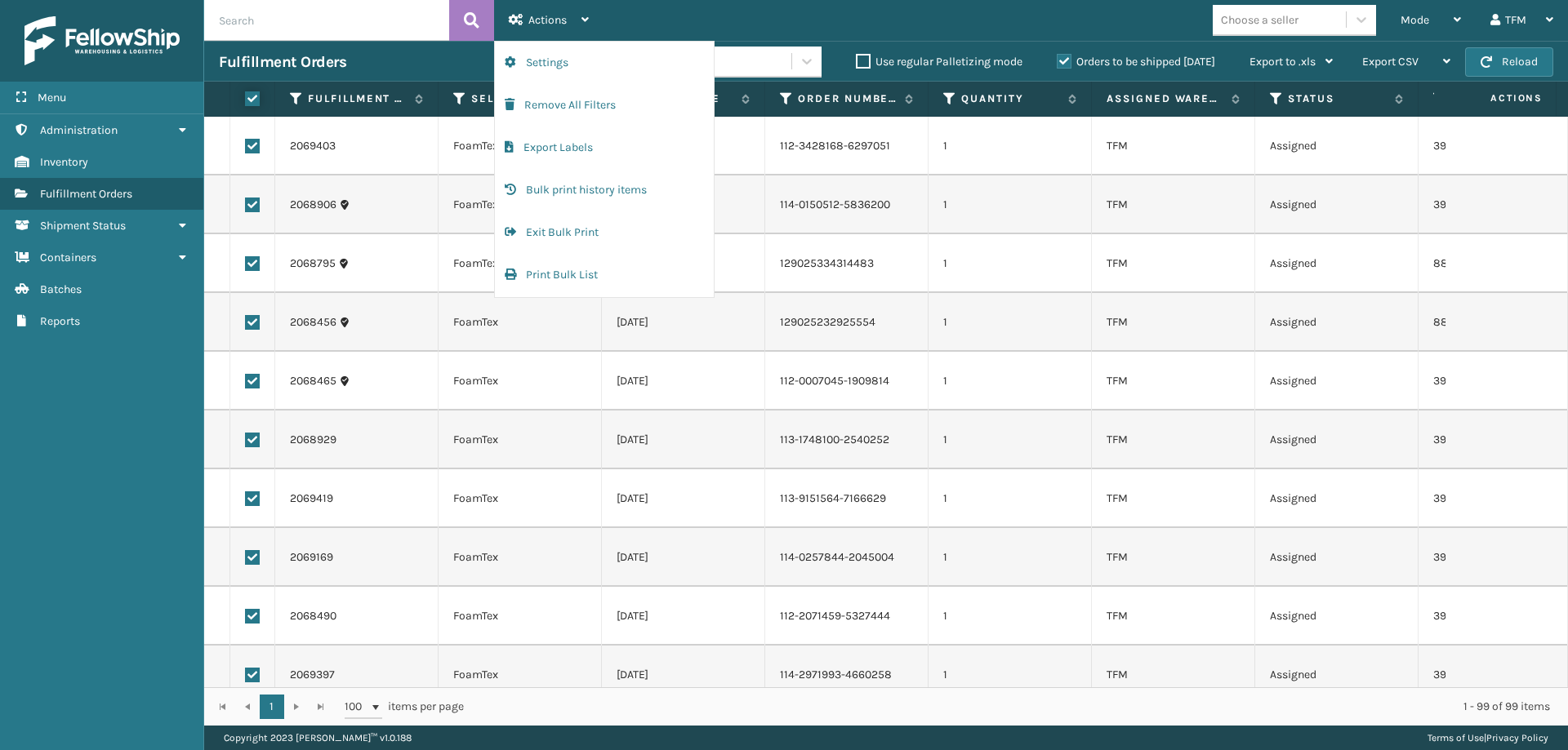
checkbox input "true"
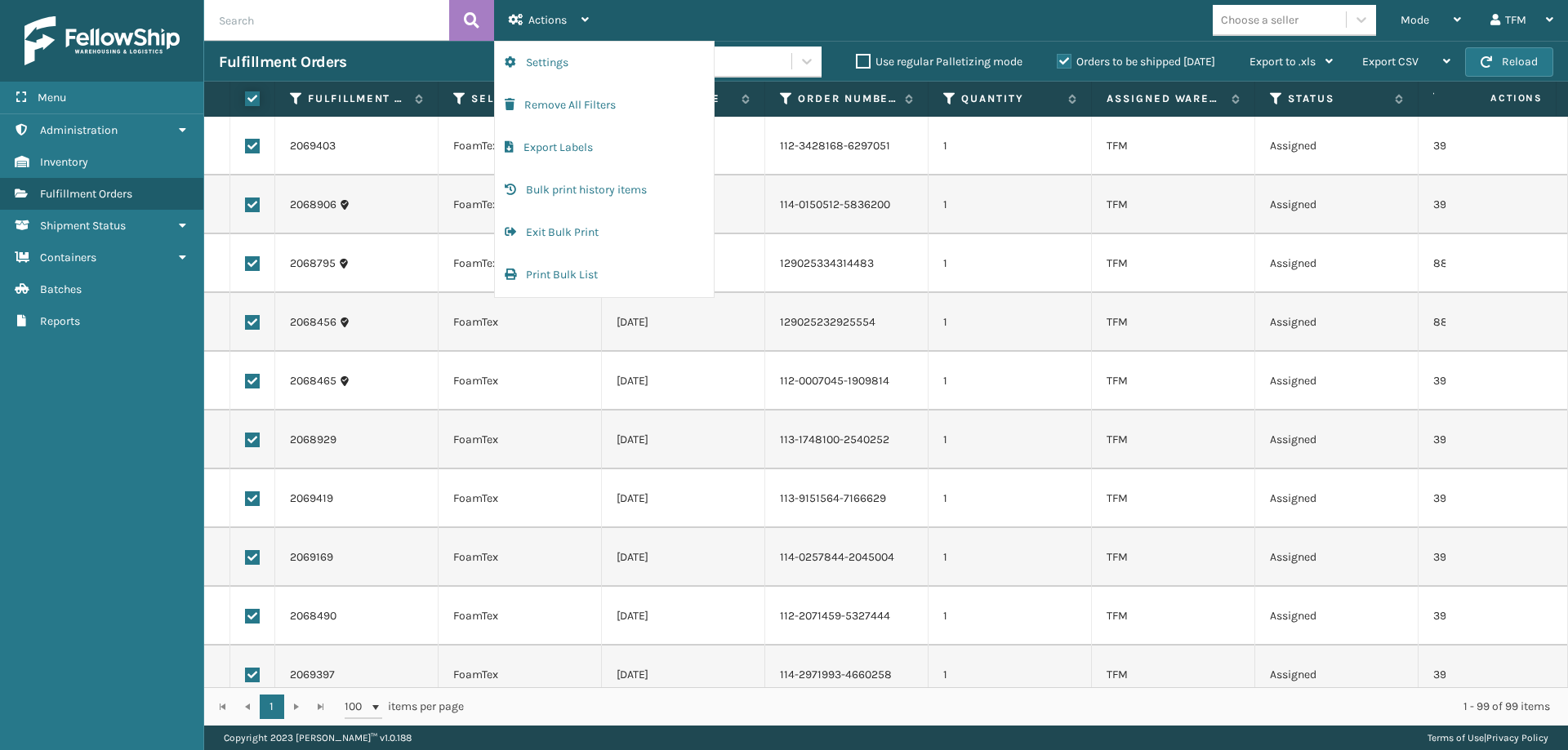
checkbox input "true"
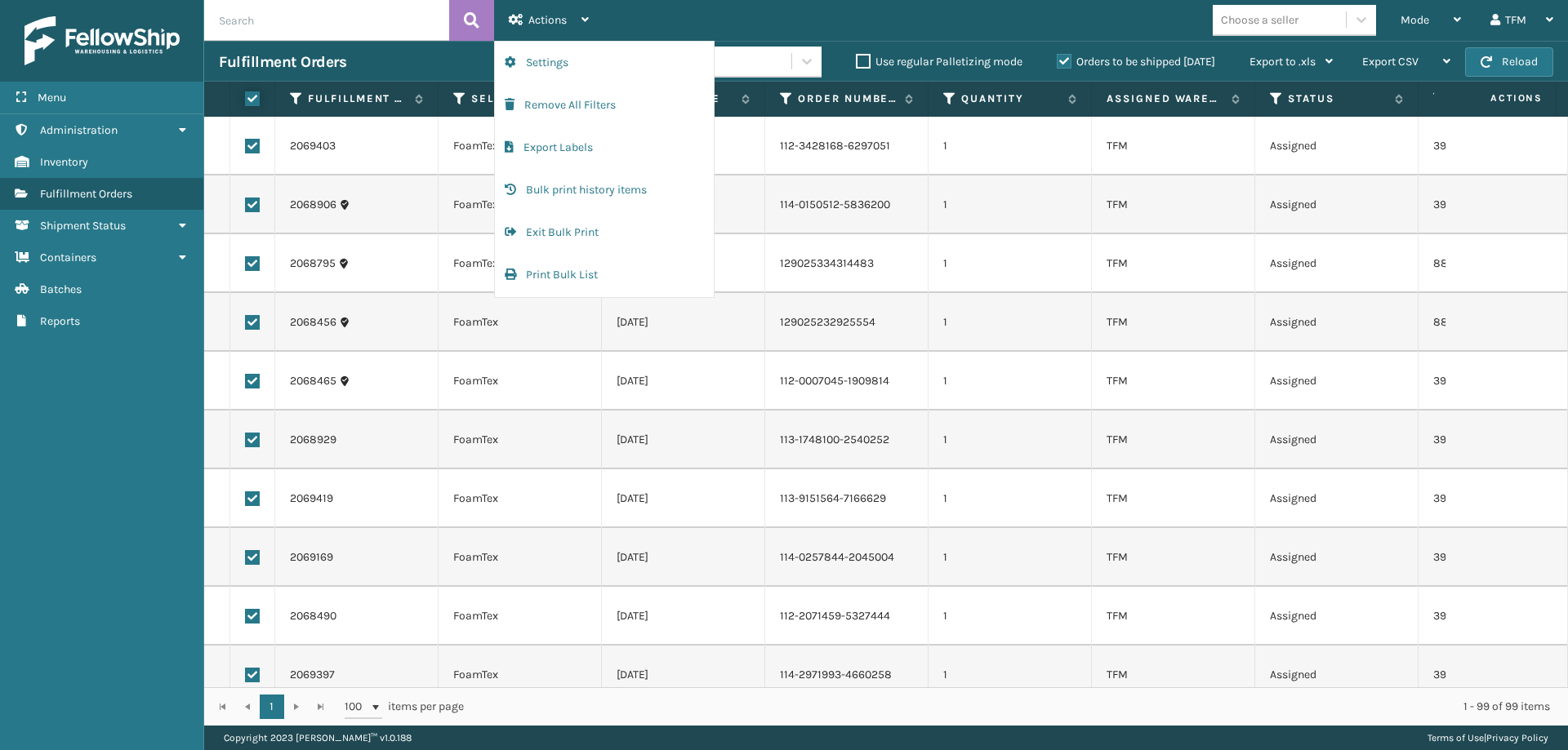
checkbox input "true"
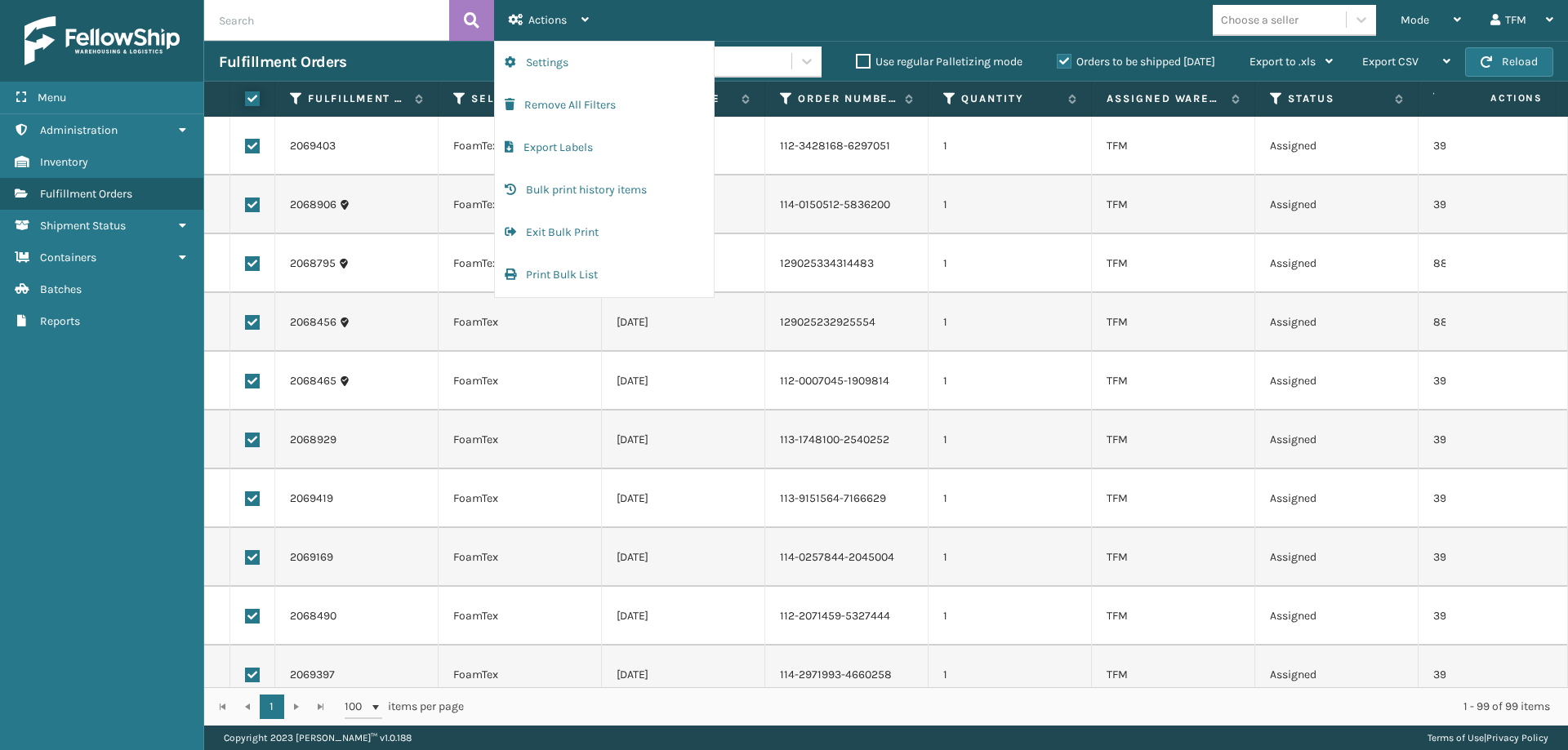
checkbox input "true"
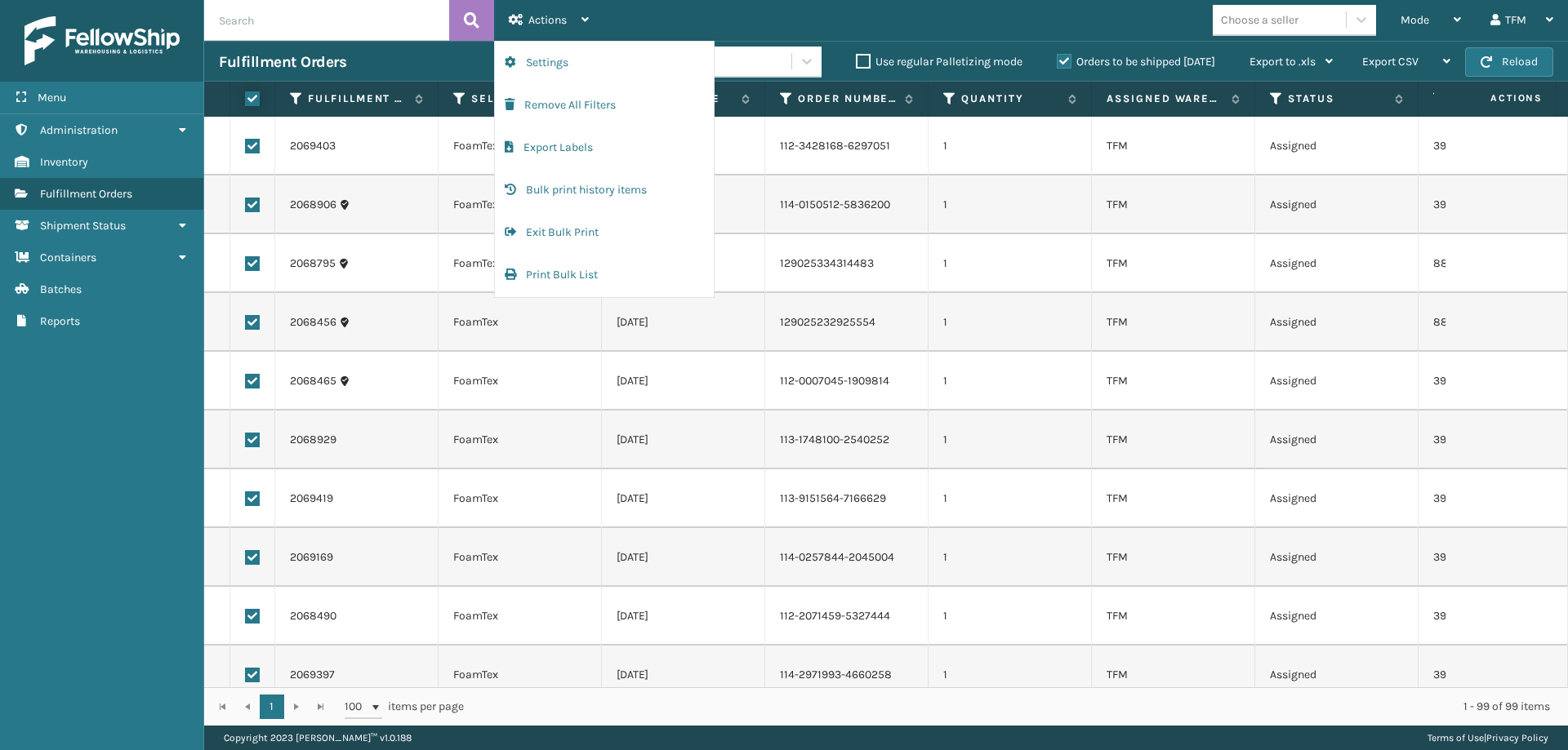
checkbox input "true"
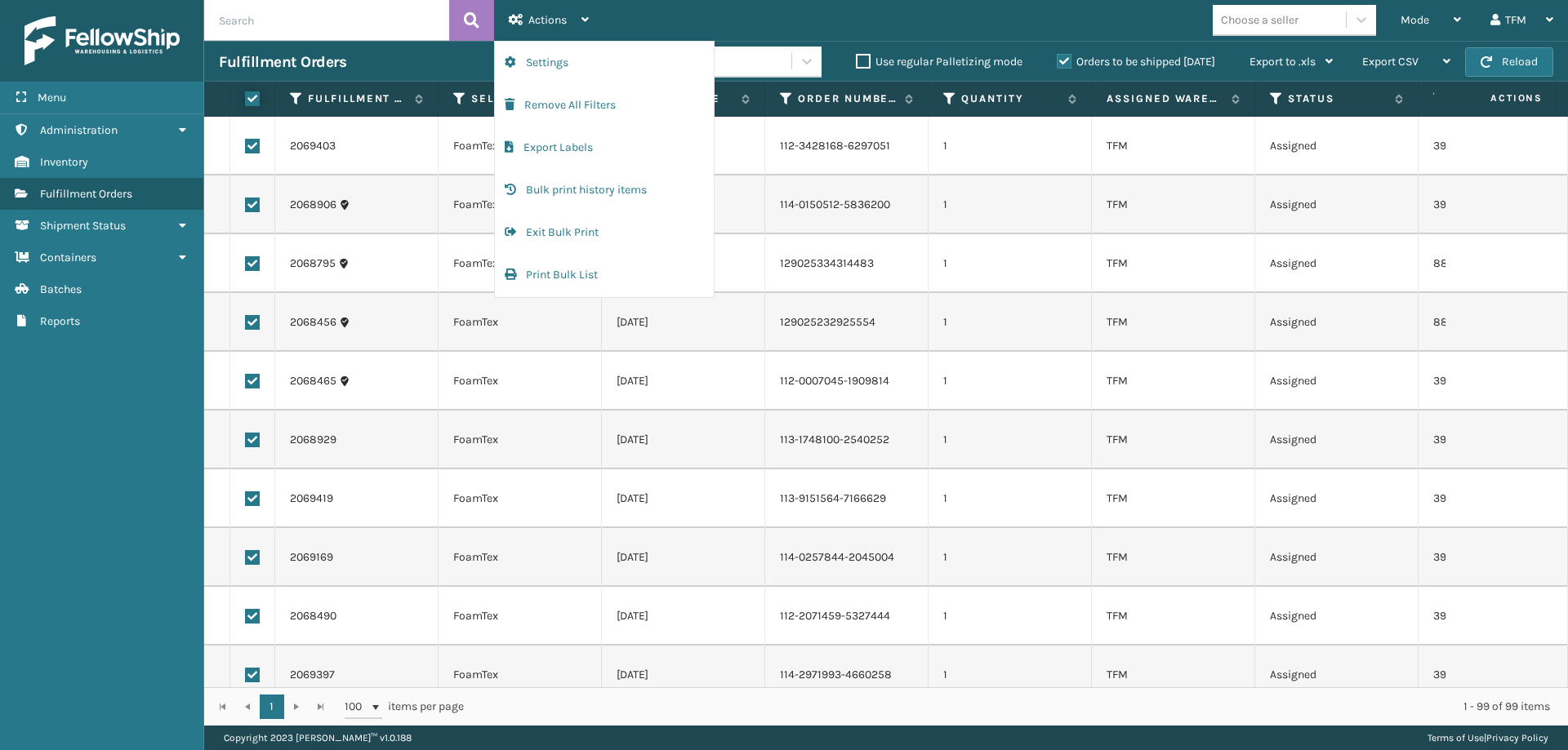
checkbox input "true"
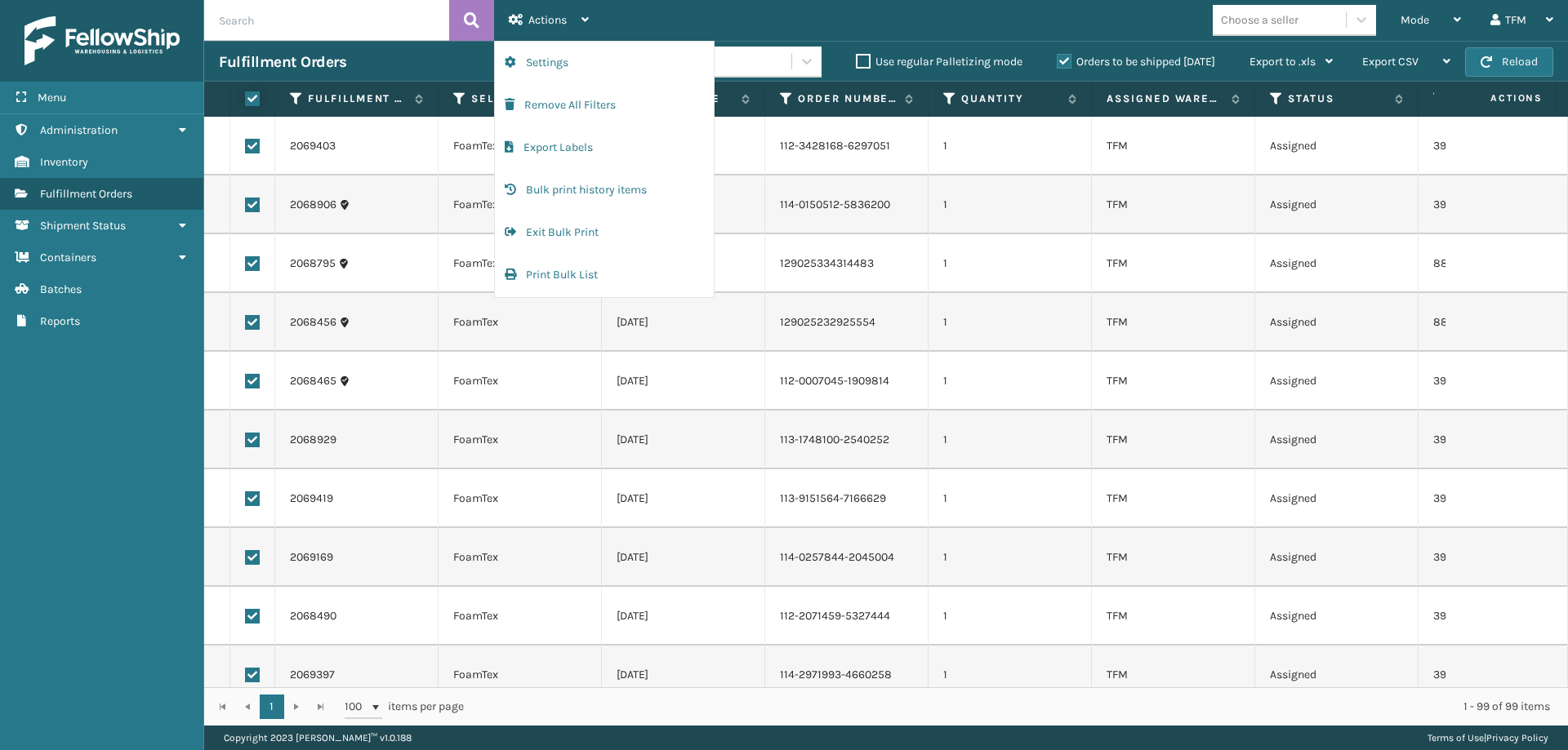
checkbox input "true"
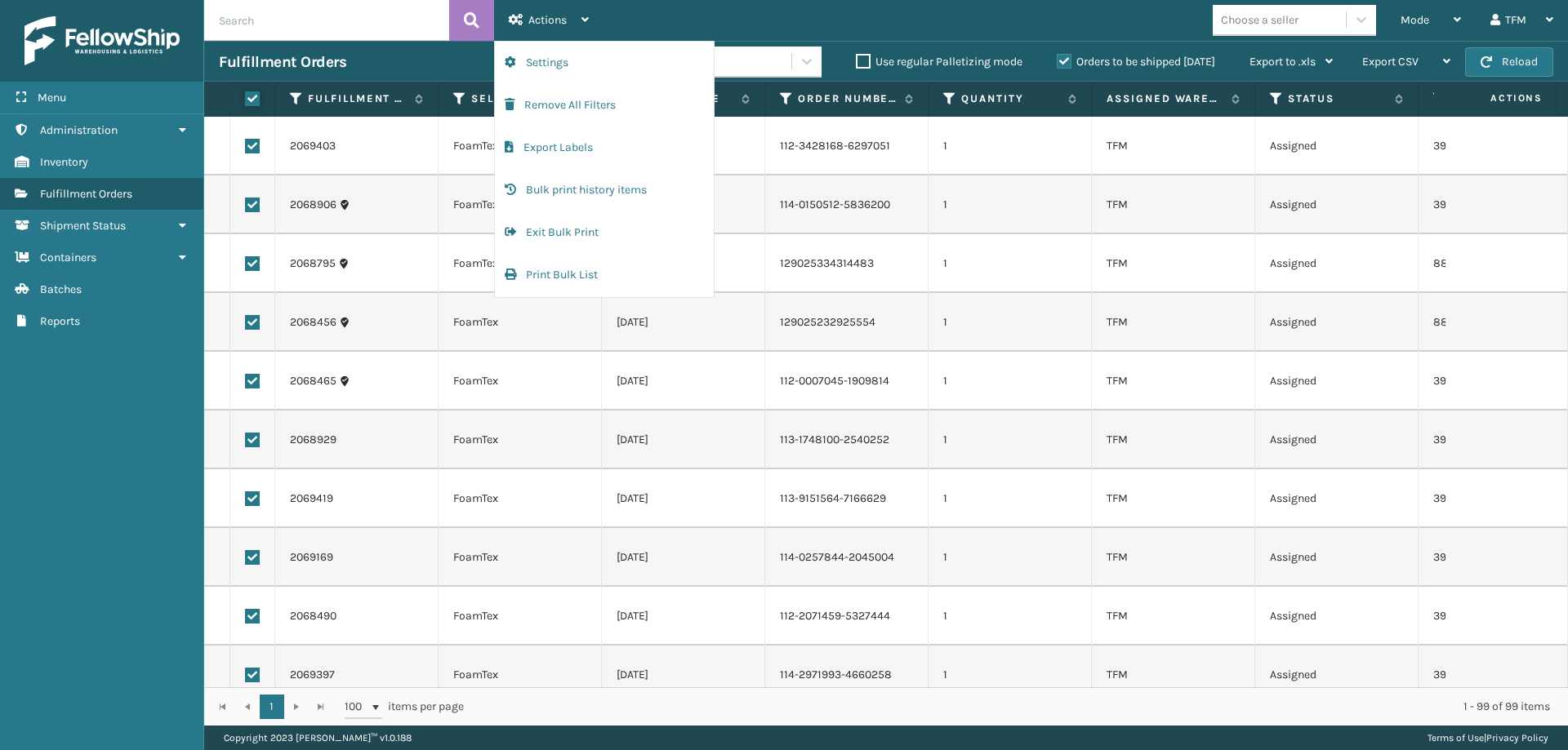
checkbox input "true"
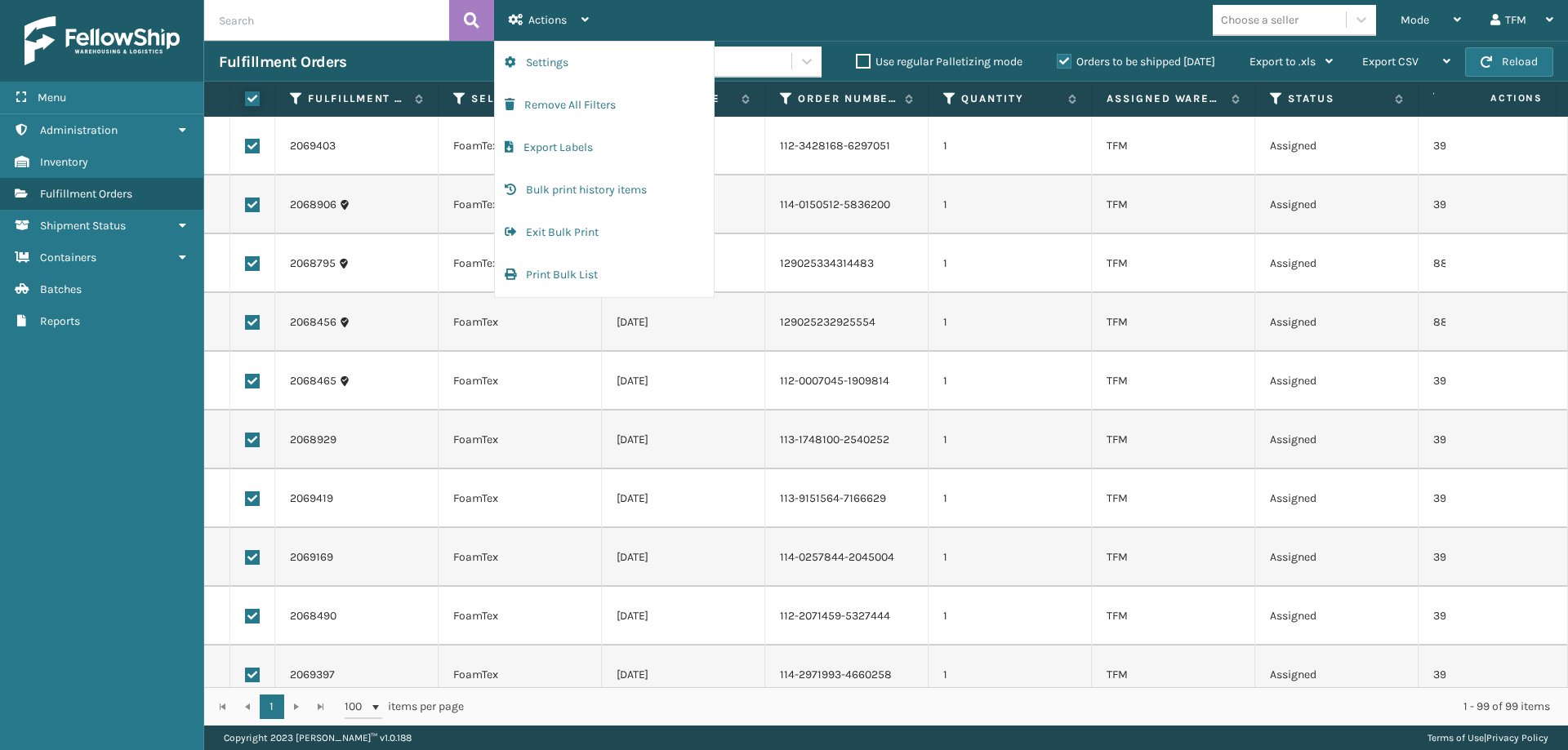
checkbox input "true"
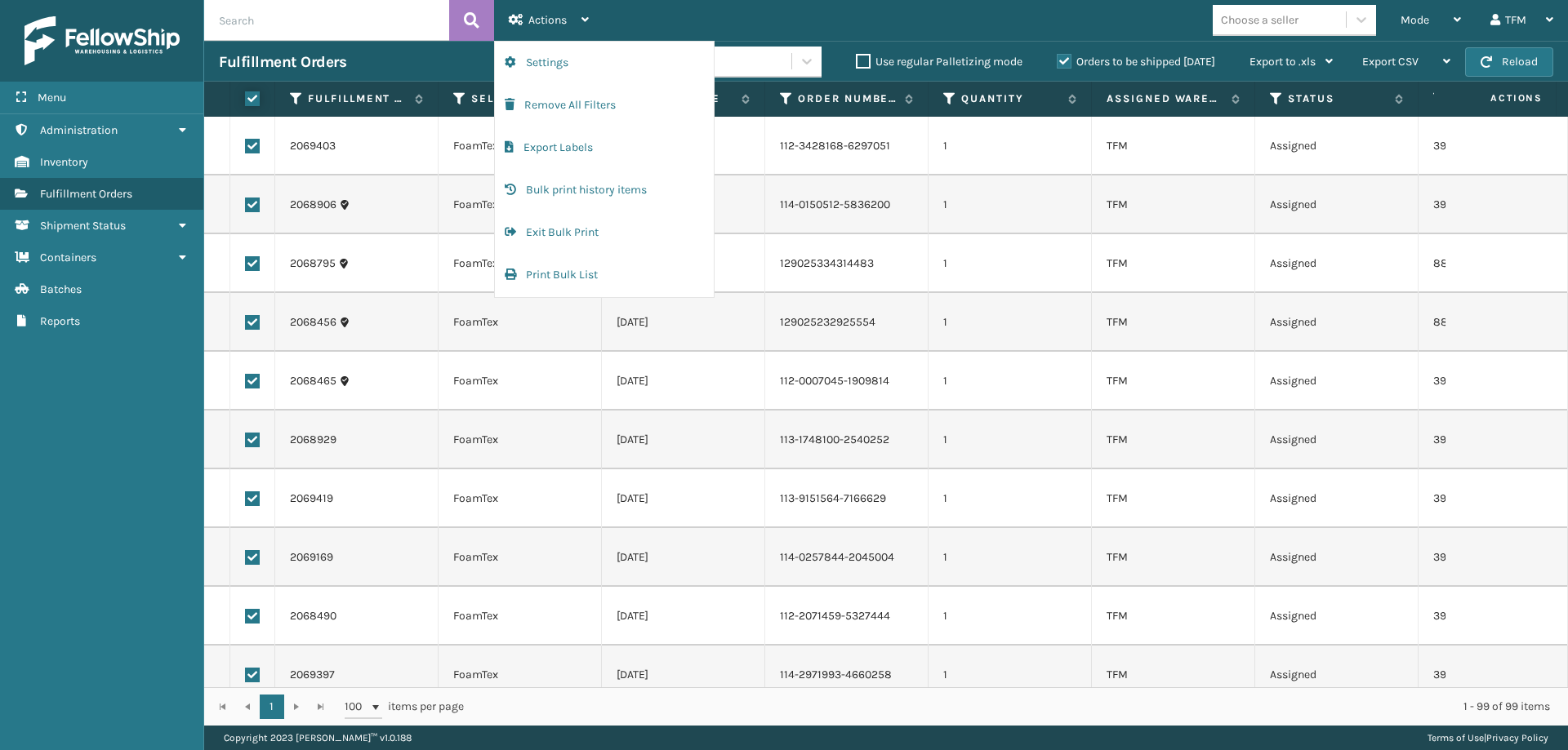
checkbox input "true"
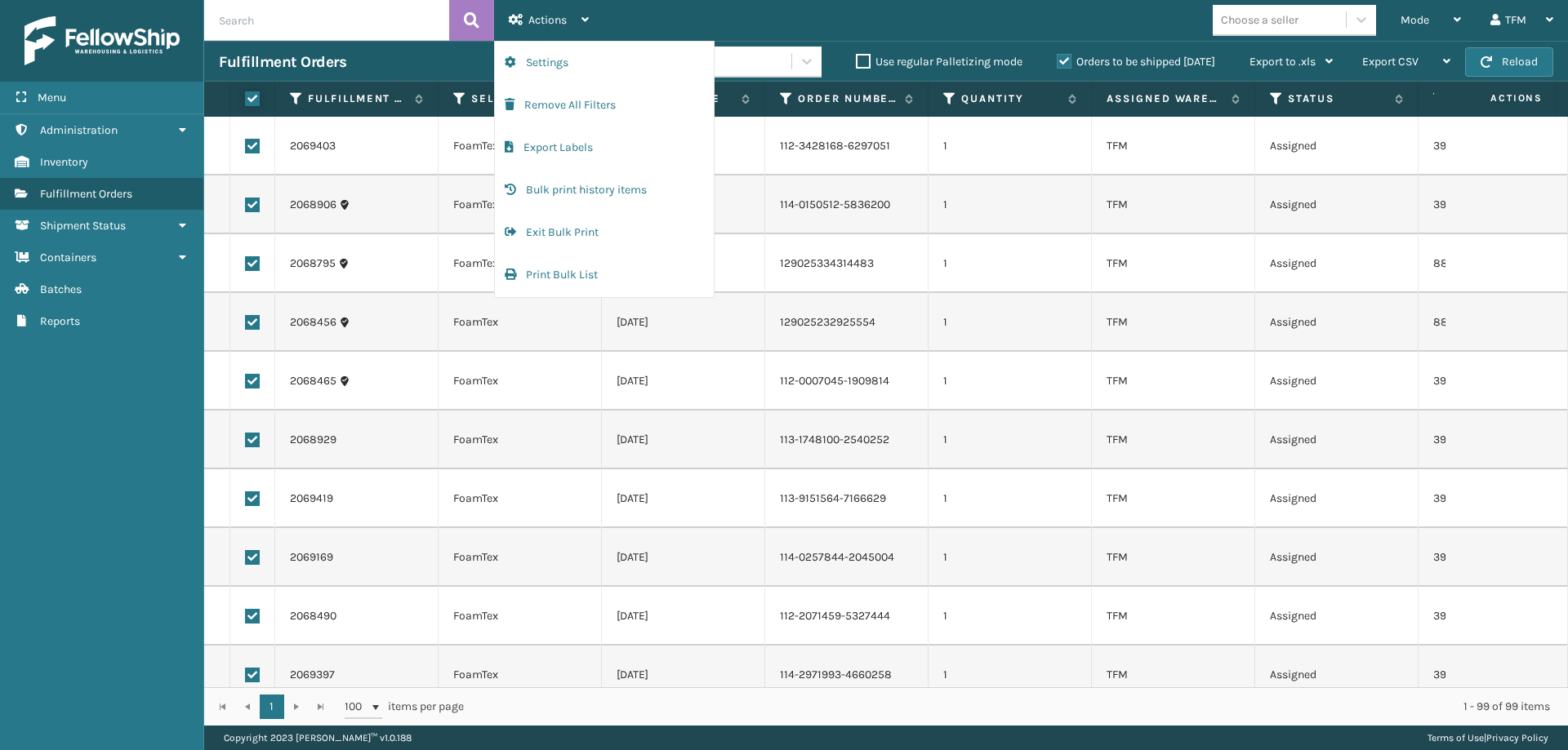
checkbox input "true"
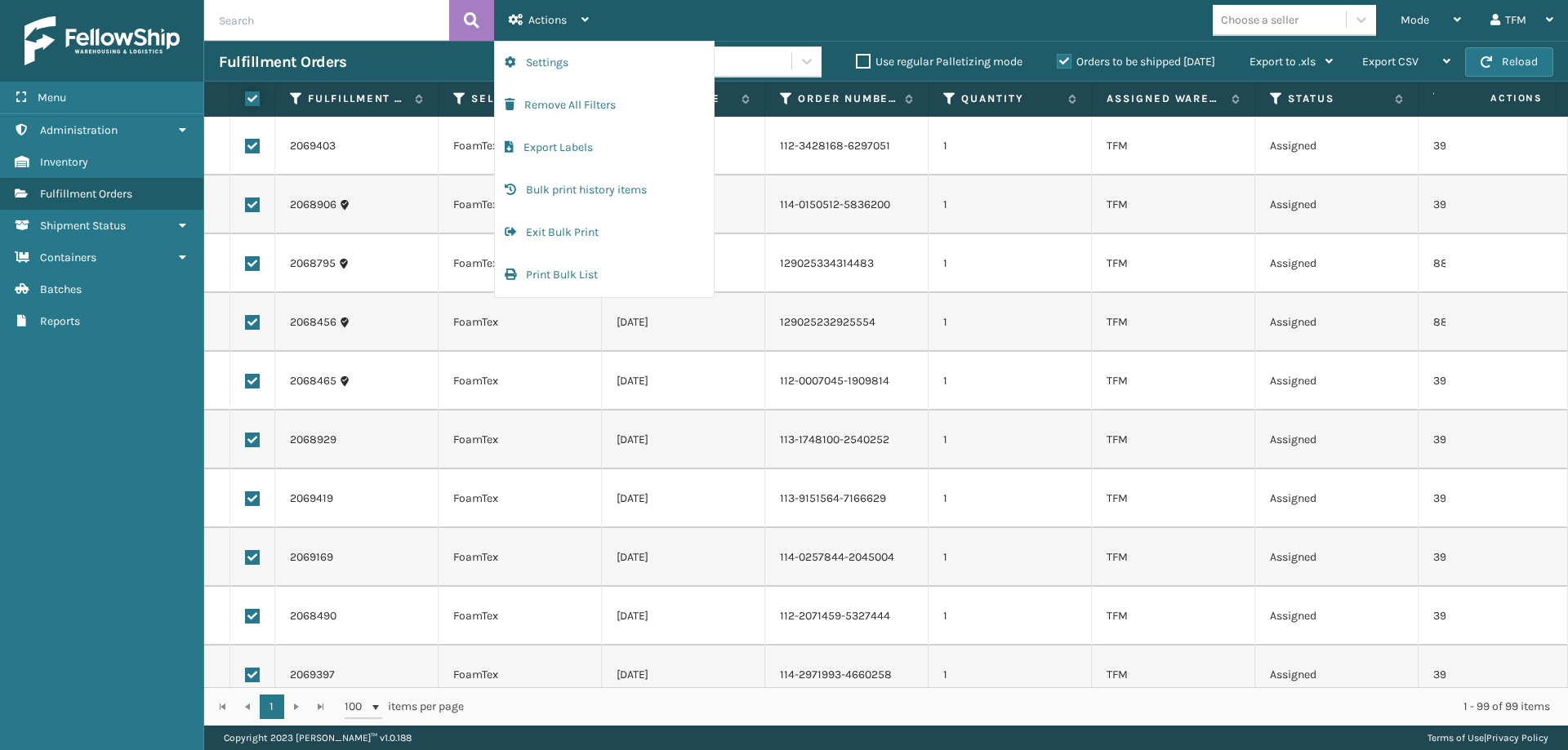
checkbox input "true"
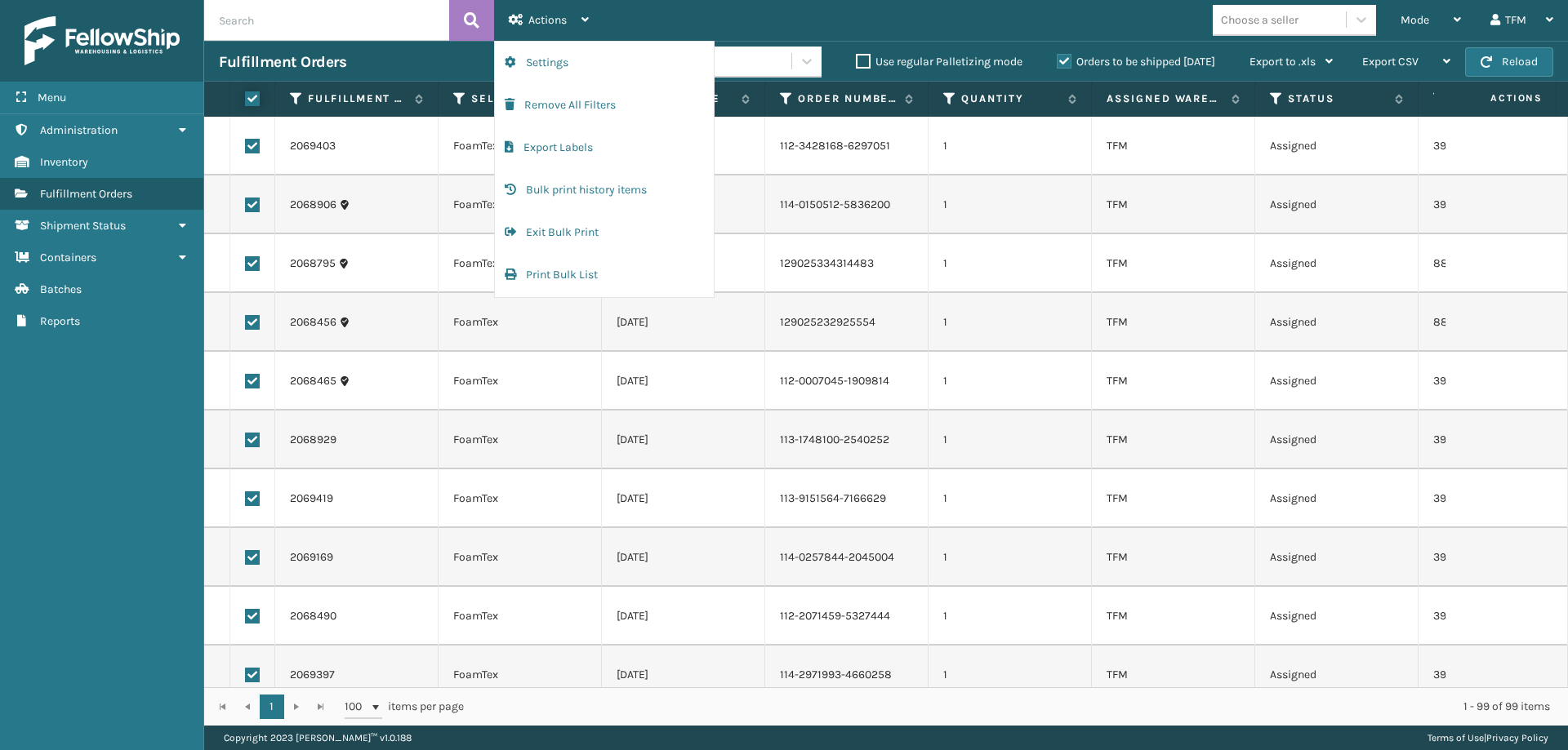
checkbox input "true"
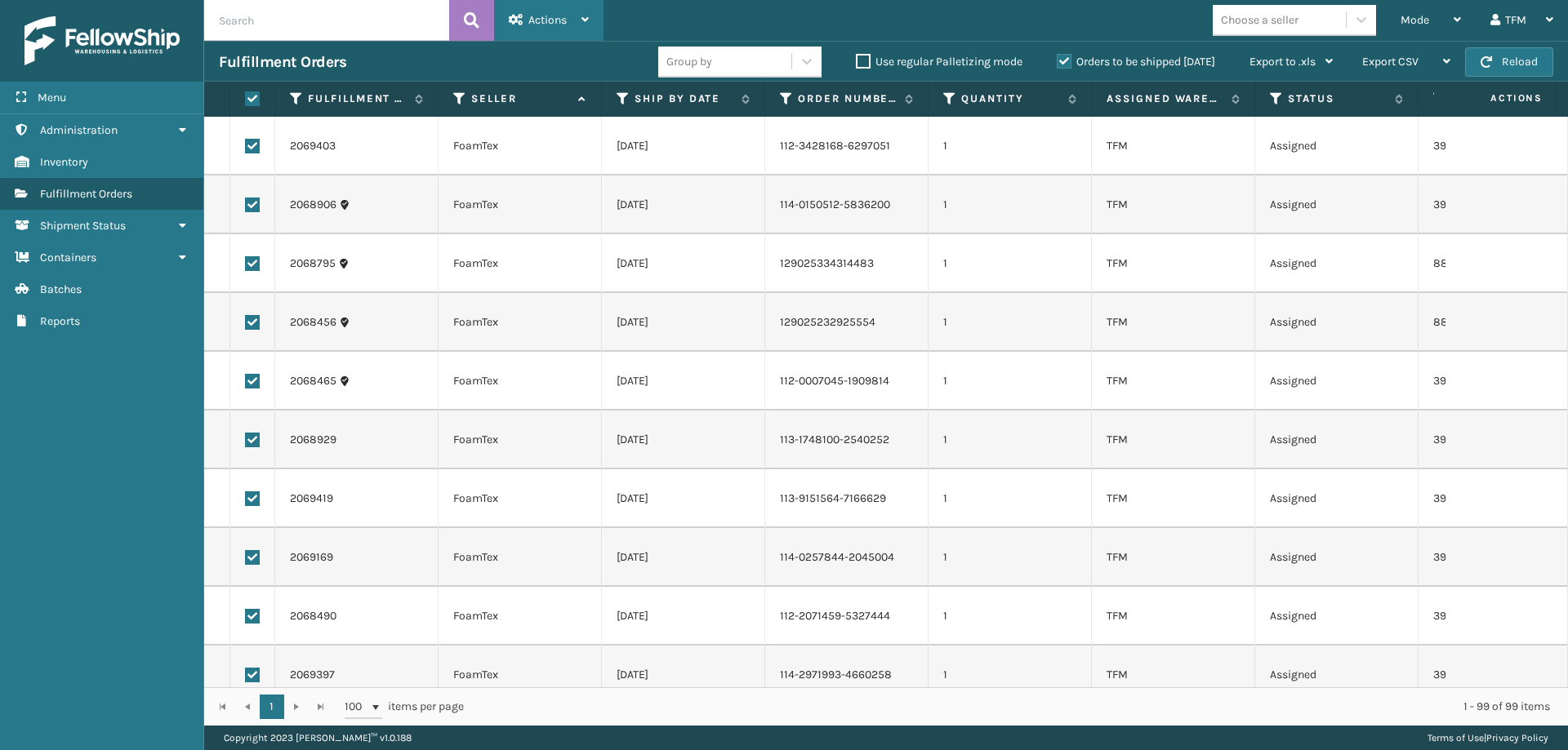
click at [553, 26] on span "Actions" at bounding box center [546, 19] width 38 height 14
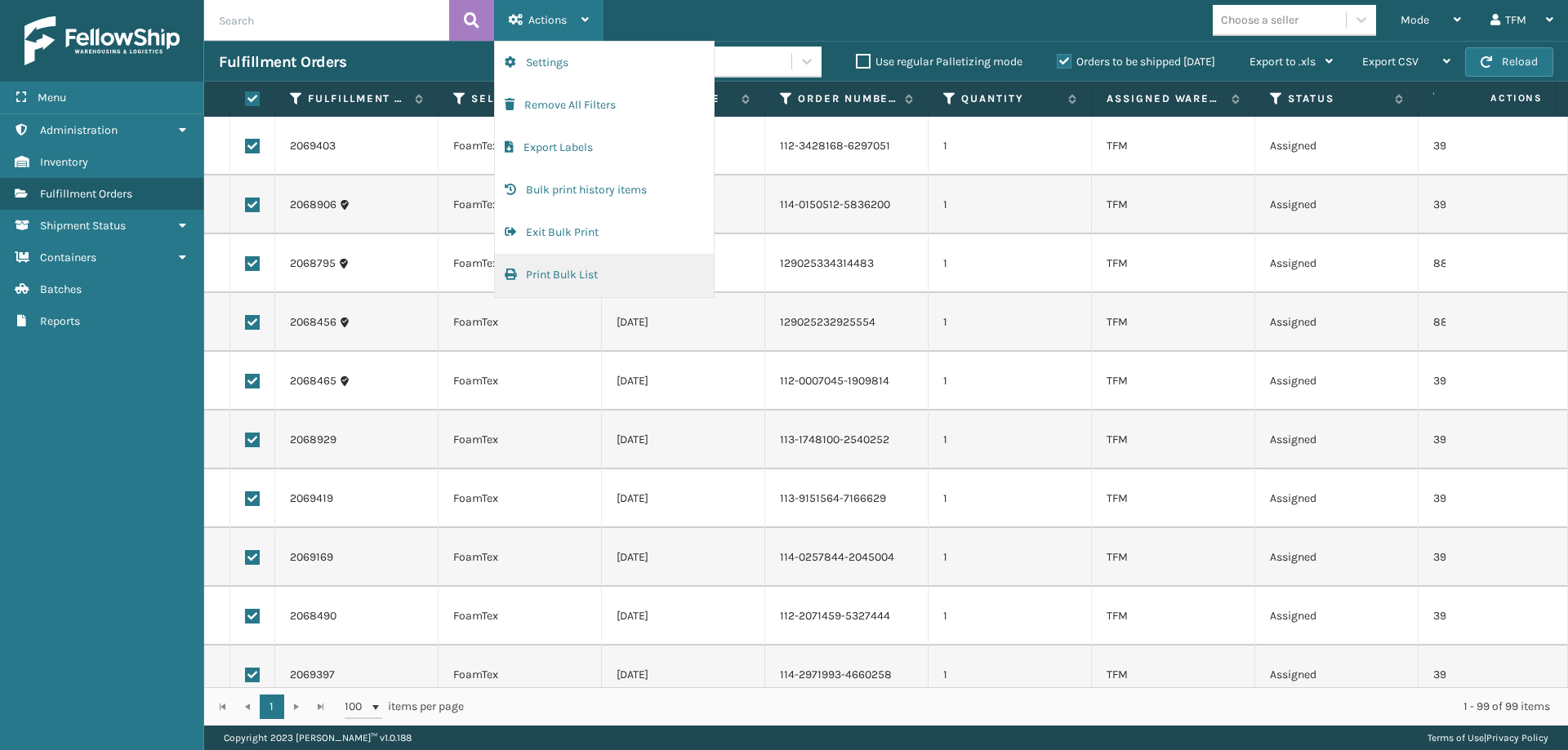
click at [596, 280] on button "Print Bulk List" at bounding box center [604, 275] width 219 height 43
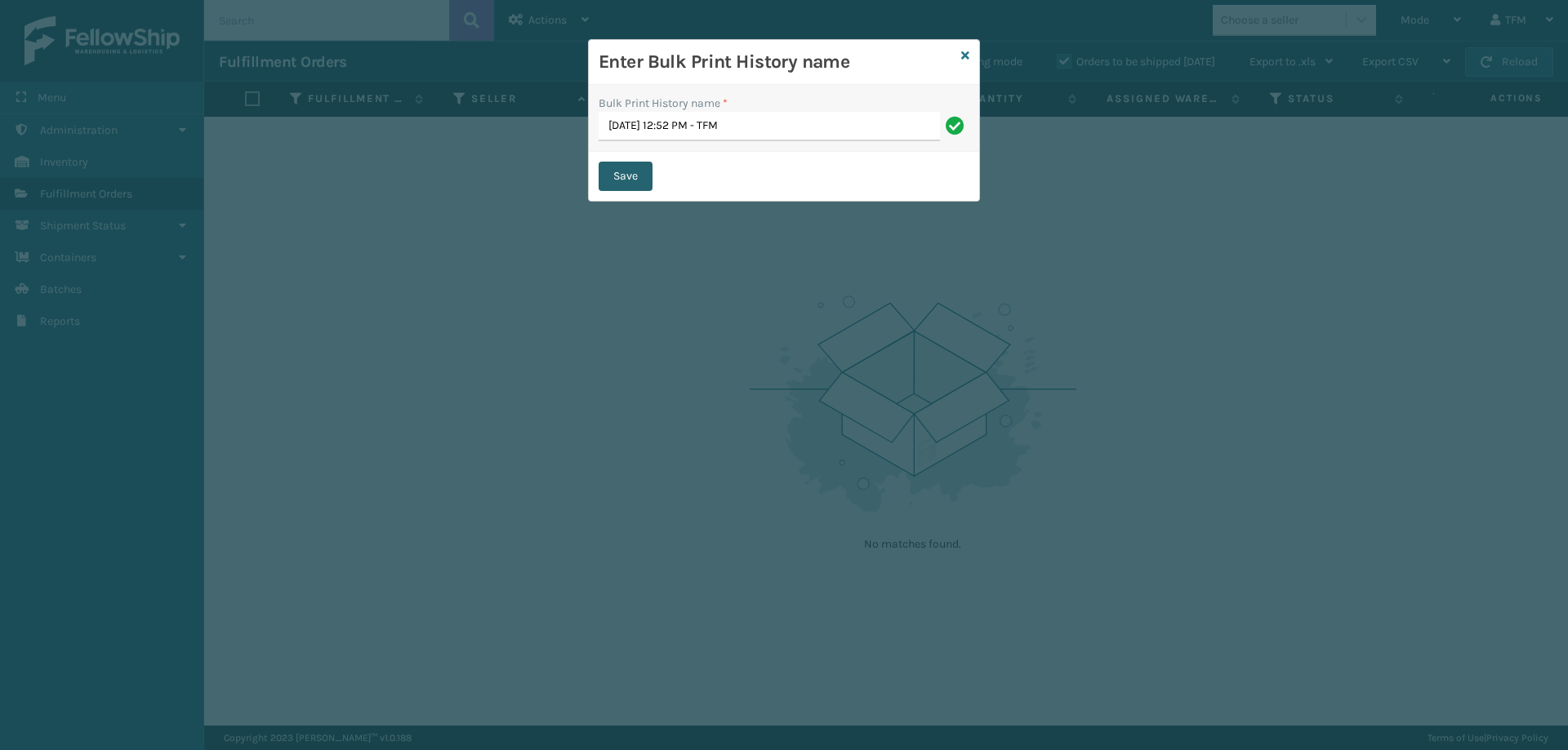
click at [627, 180] on button "Save" at bounding box center [625, 177] width 54 height 30
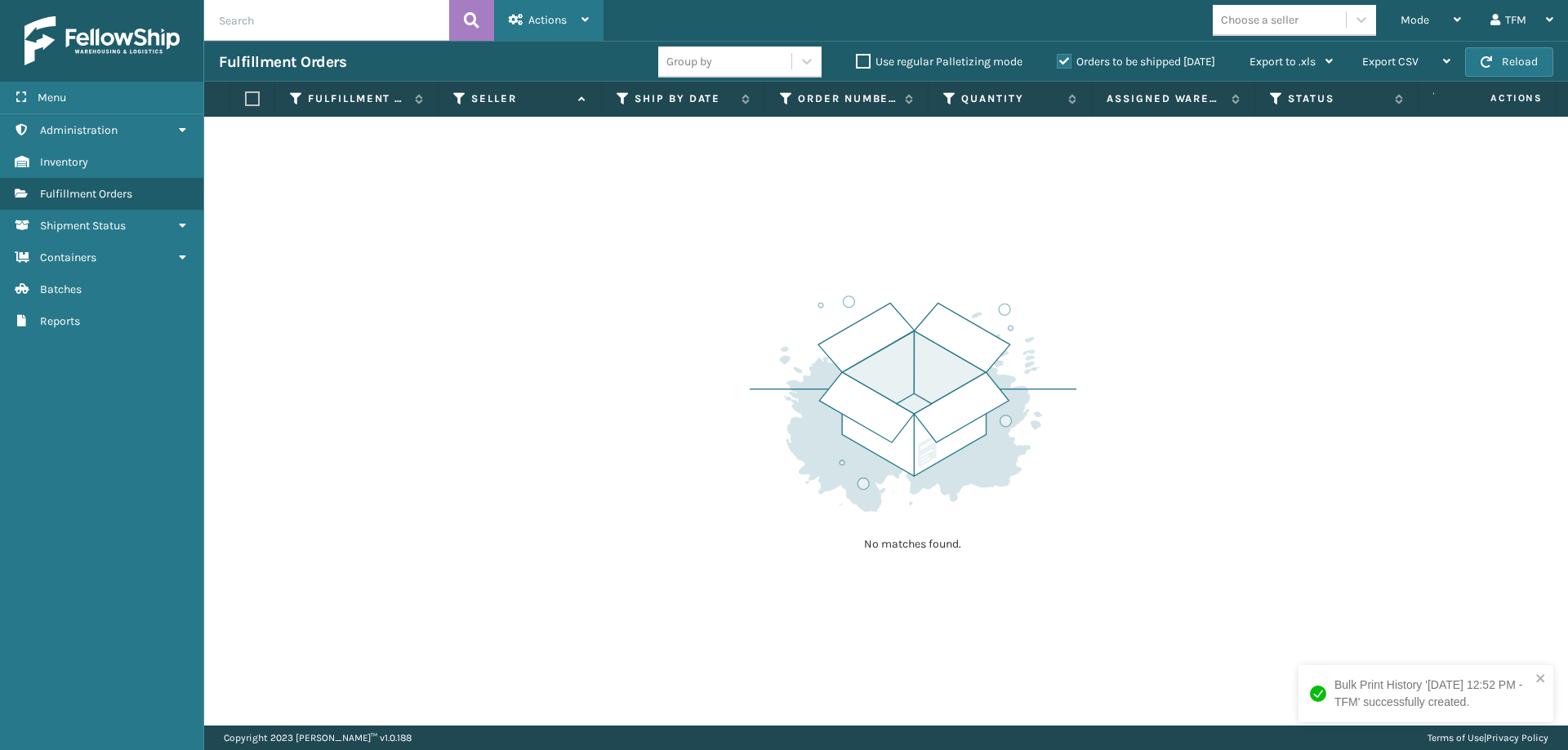
click at [534, 31] on div "Actions" at bounding box center [548, 20] width 80 height 41
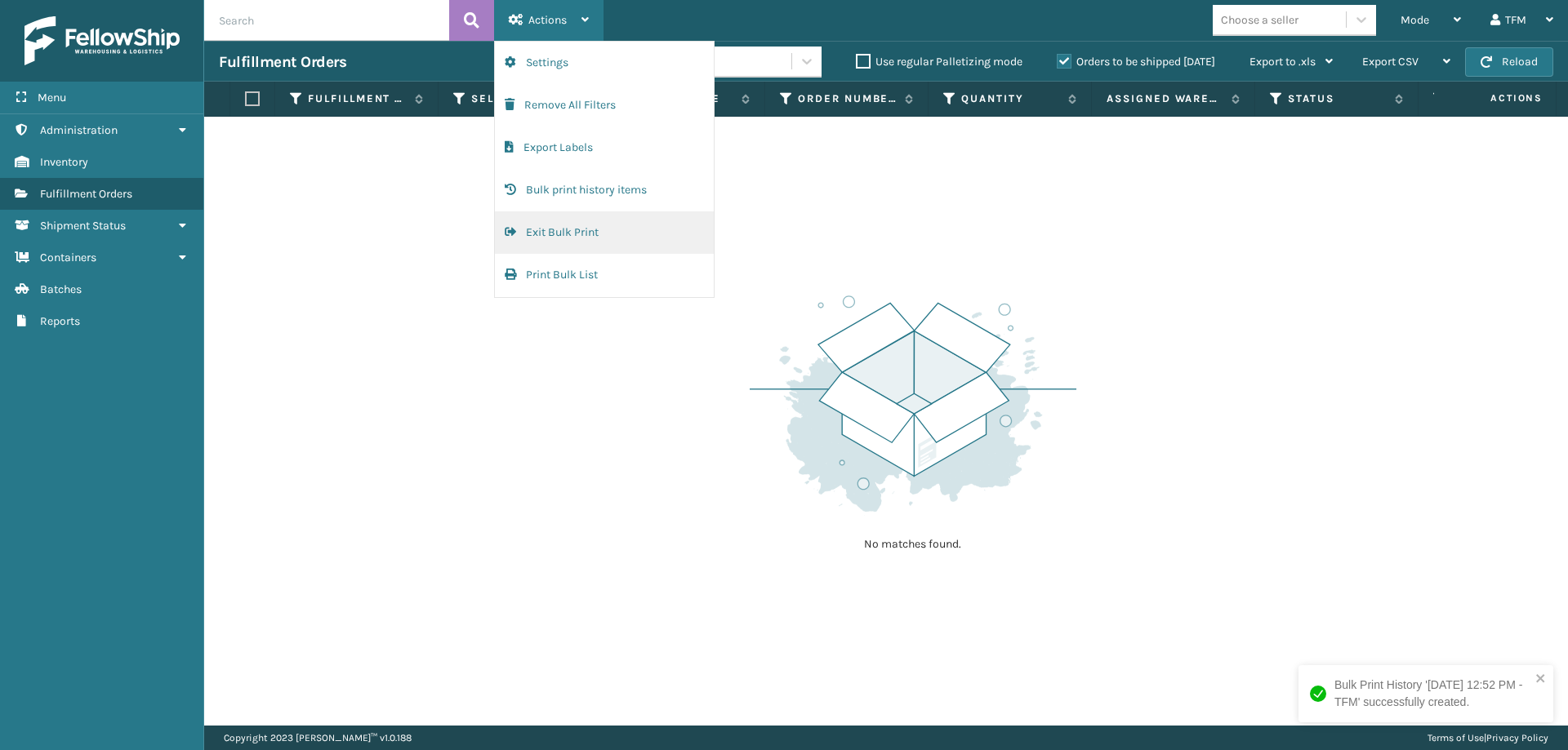
click at [531, 231] on button "Exit Bulk Print" at bounding box center [604, 232] width 219 height 43
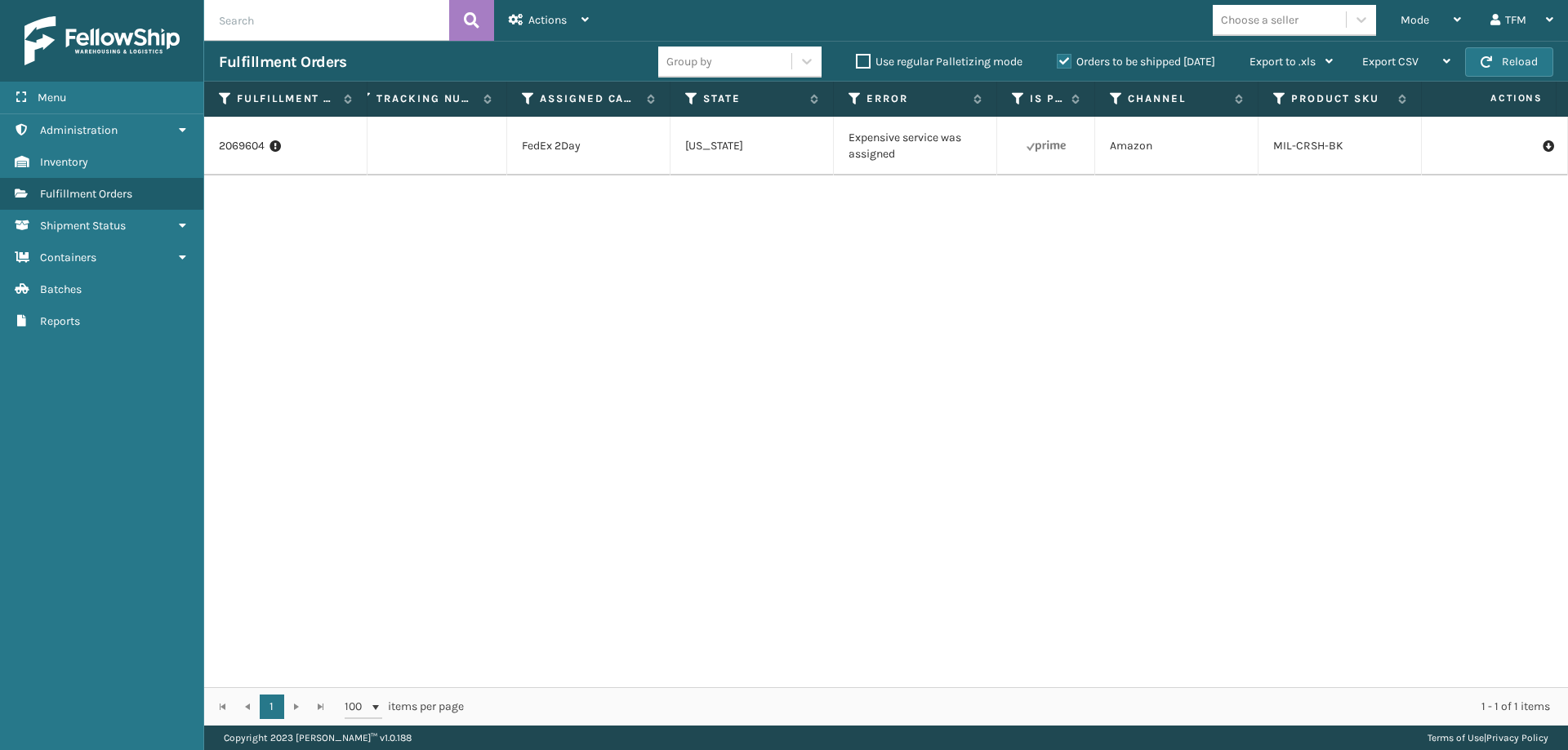
scroll to position [0, 1181]
